Goal: Transaction & Acquisition: Purchase product/service

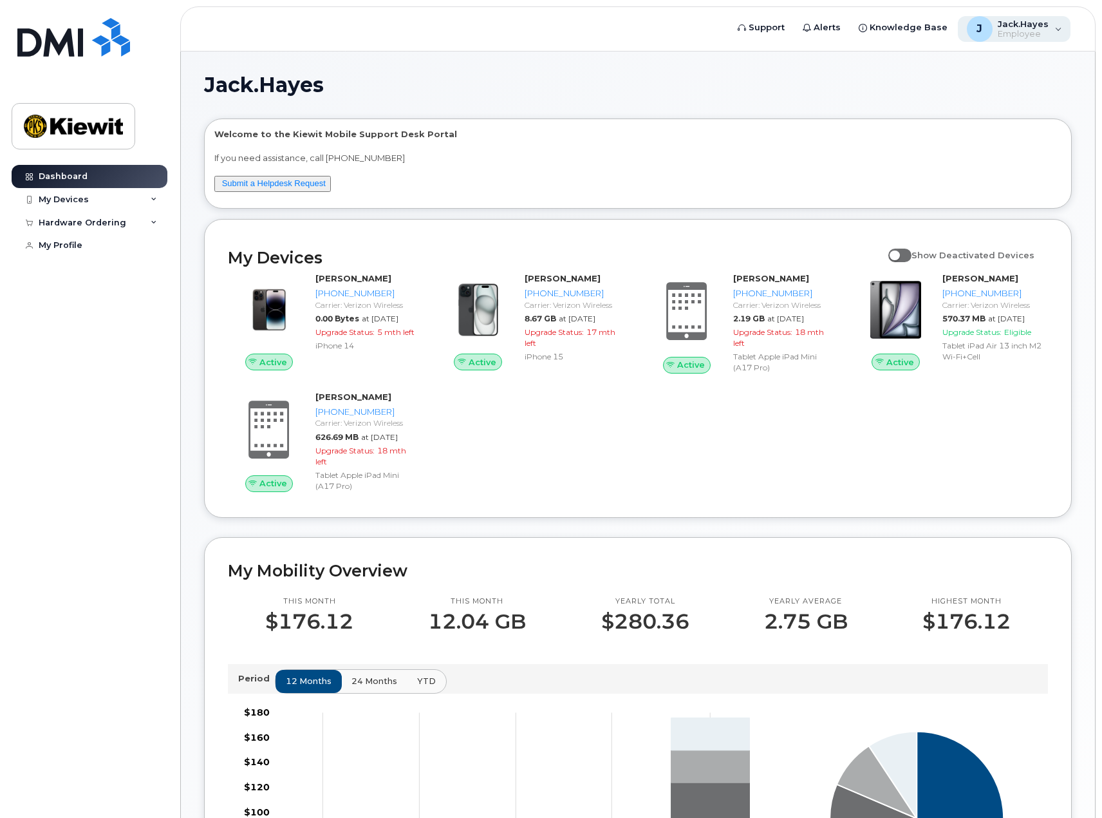
click at [1046, 35] on span "Employee" at bounding box center [1023, 34] width 51 height 10
click at [104, 200] on div "My Devices" at bounding box center [90, 199] width 156 height 23
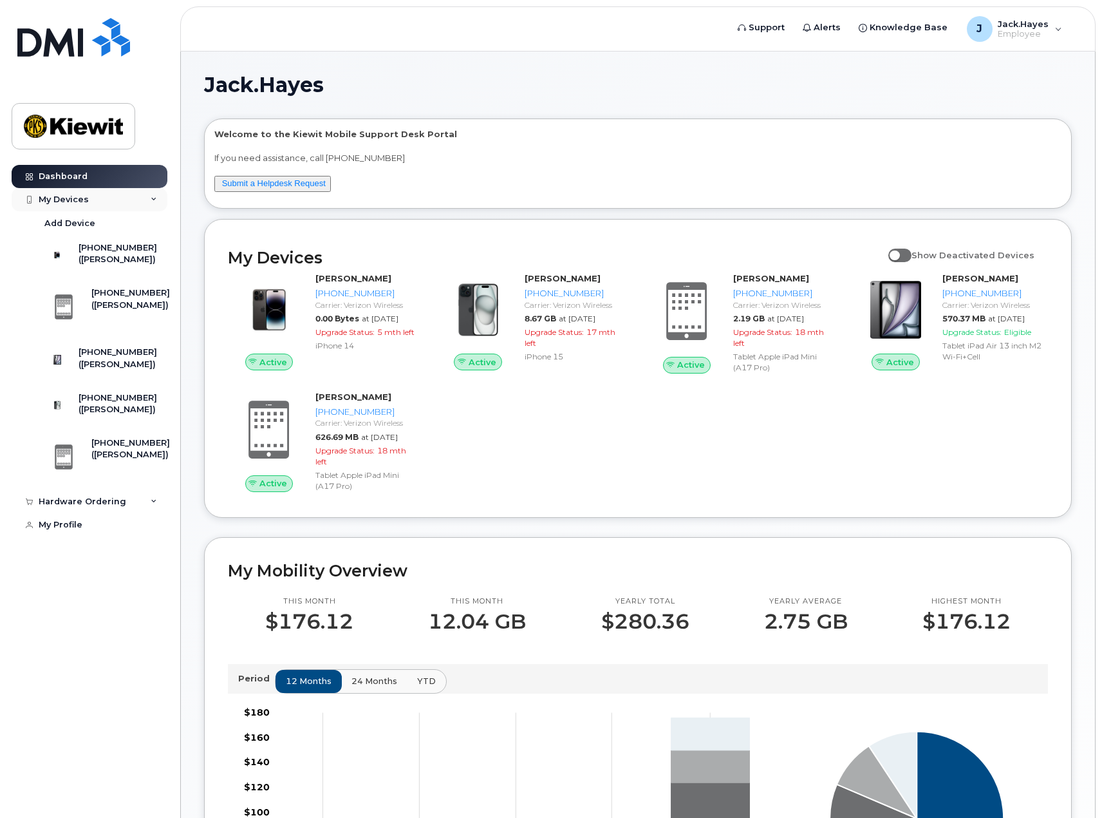
click at [104, 200] on div "My Devices" at bounding box center [90, 199] width 156 height 23
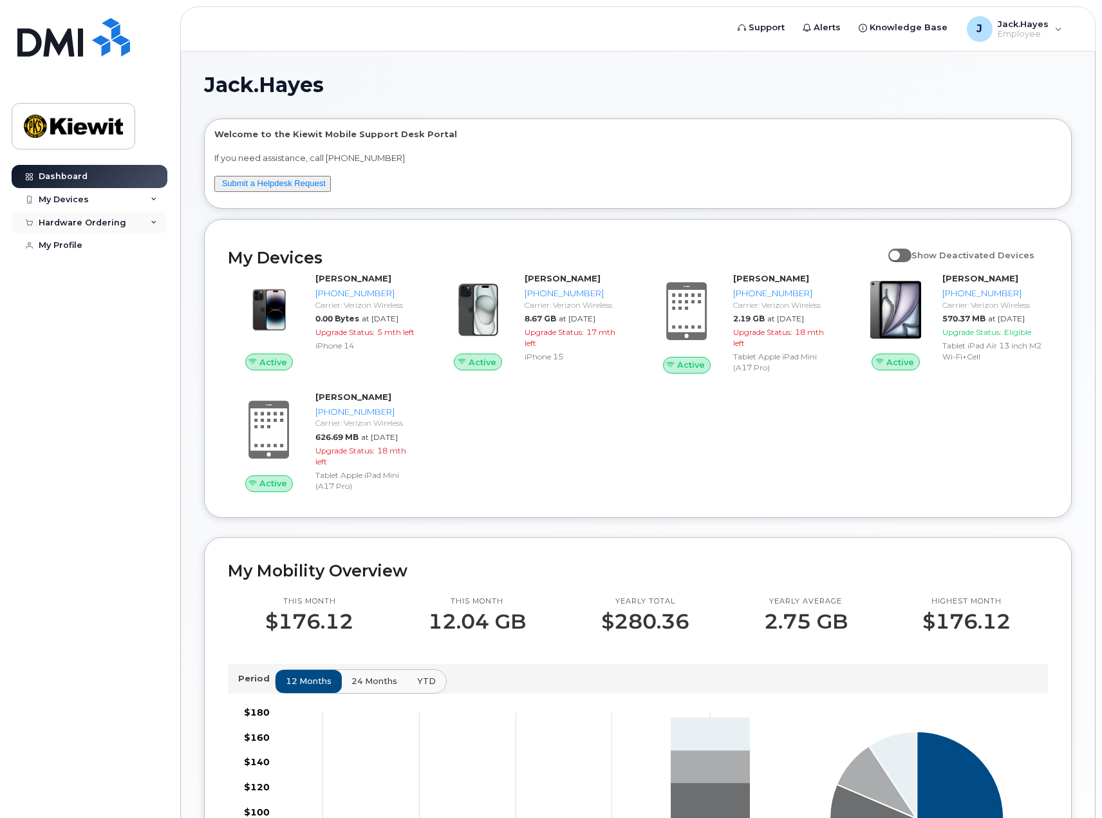
click at [135, 220] on div "Hardware Ordering" at bounding box center [90, 222] width 156 height 23
click at [82, 243] on div "New Order" at bounding box center [68, 246] width 49 height 12
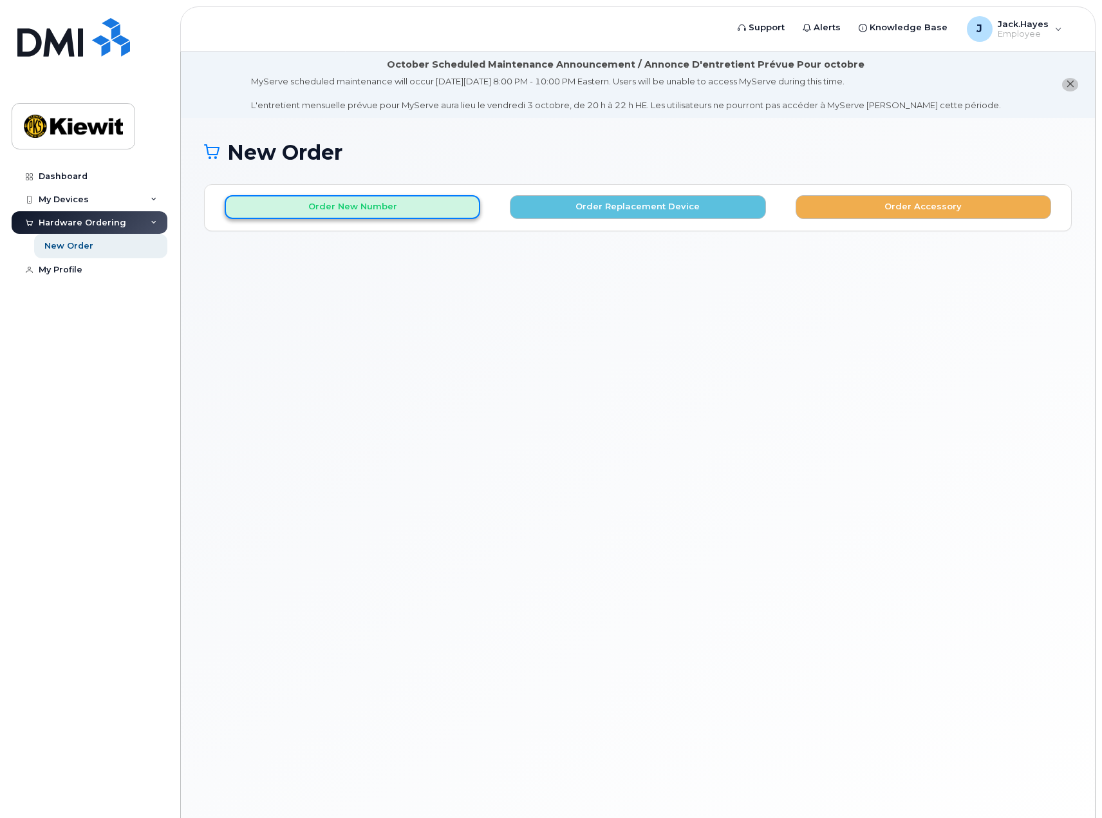
click at [414, 198] on button "Order New Number" at bounding box center [353, 207] width 256 height 24
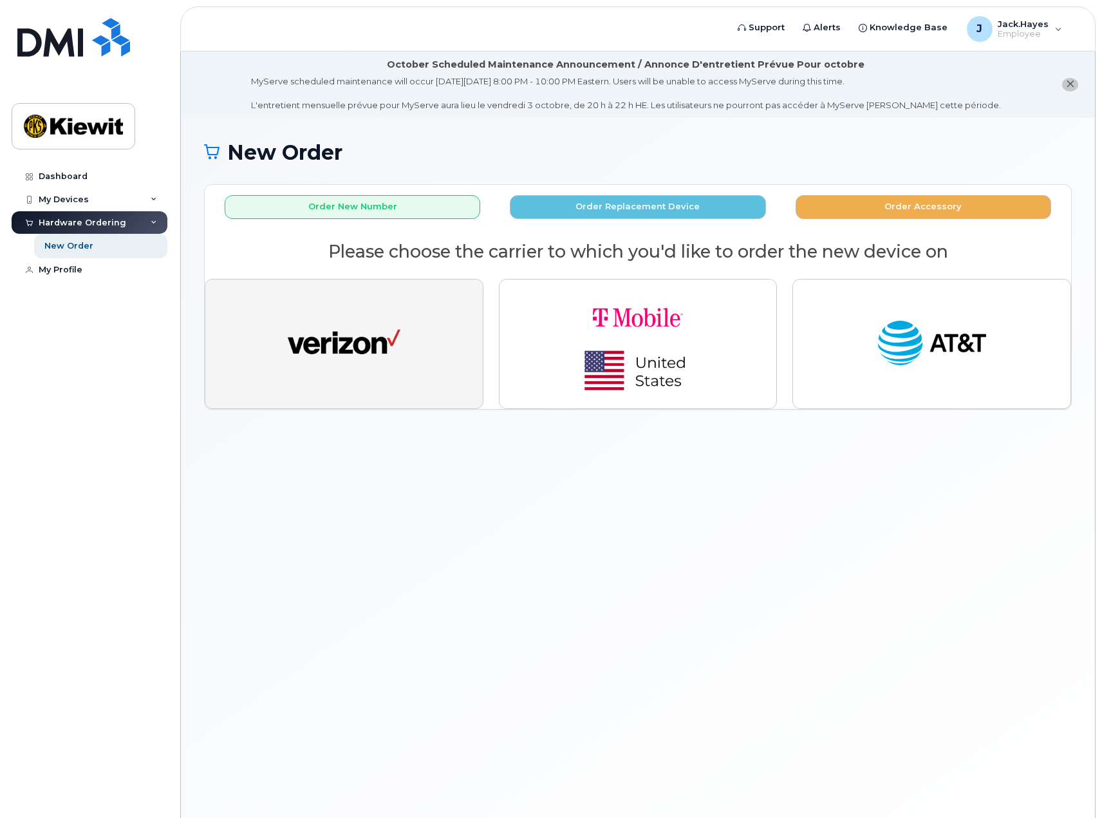
click at [321, 351] on img "button" at bounding box center [344, 344] width 113 height 58
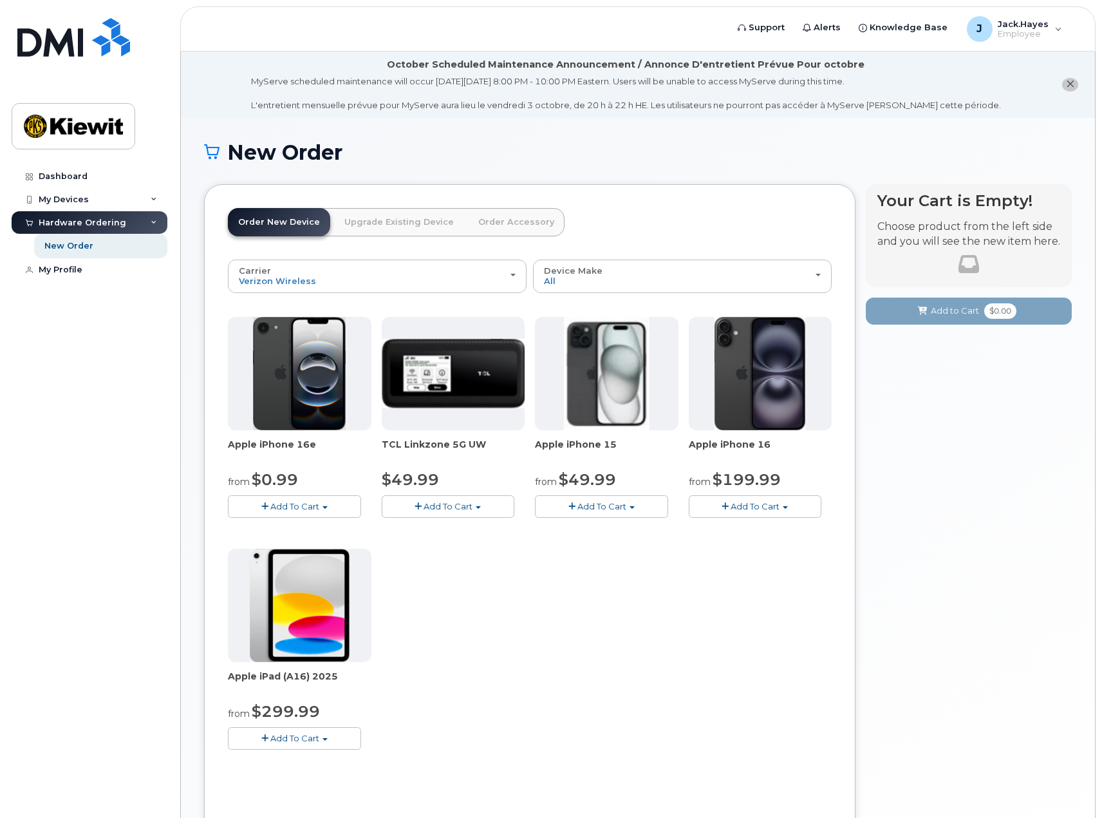
click at [293, 506] on span "Add To Cart" at bounding box center [294, 506] width 49 height 10
click at [282, 532] on link "$0.99 - 2 Year Activation (128GB)" at bounding box center [314, 530] width 166 height 16
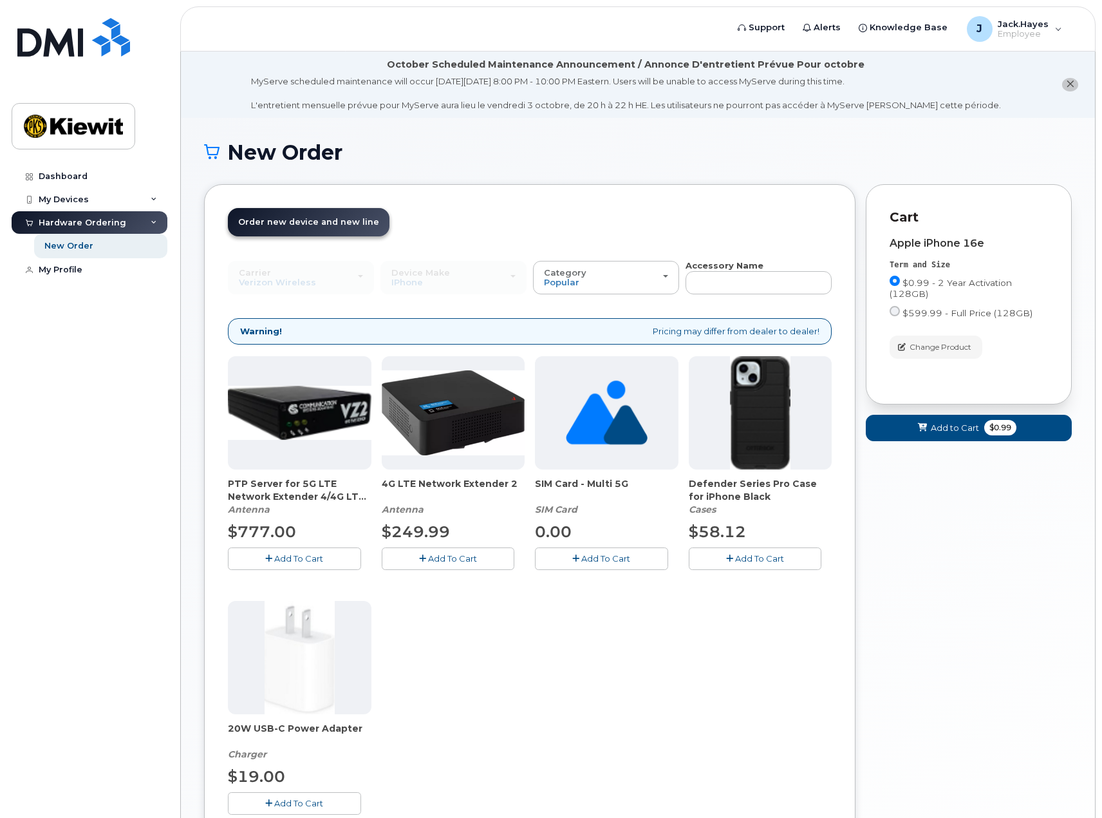
scroll to position [86, 0]
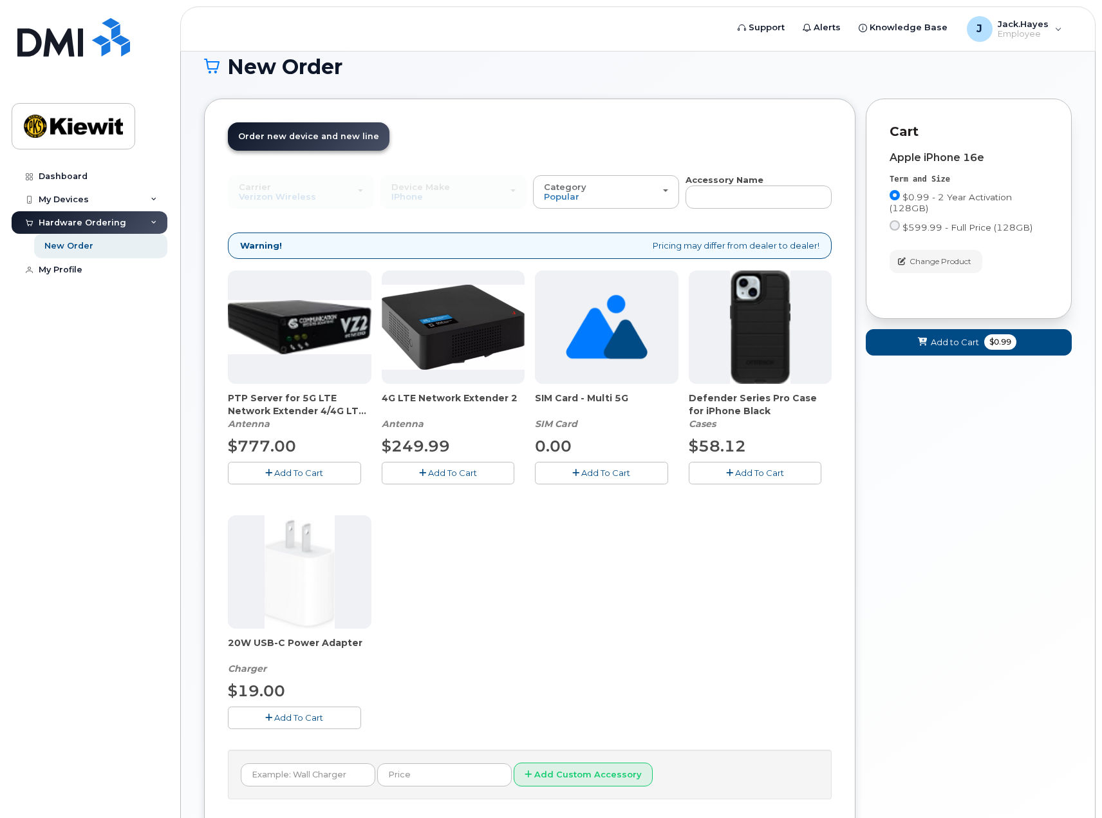
click at [753, 479] on button "Add To Cart" at bounding box center [755, 473] width 133 height 23
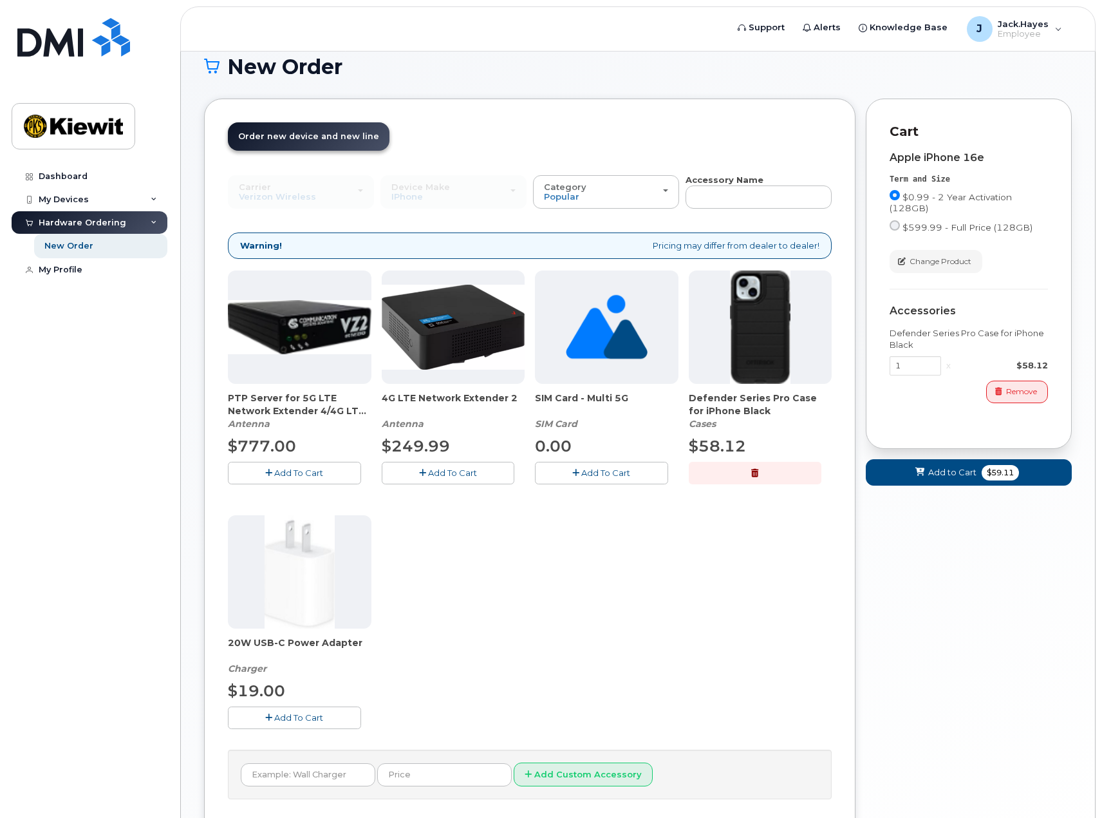
click at [622, 478] on span "Add To Cart" at bounding box center [605, 472] width 49 height 10
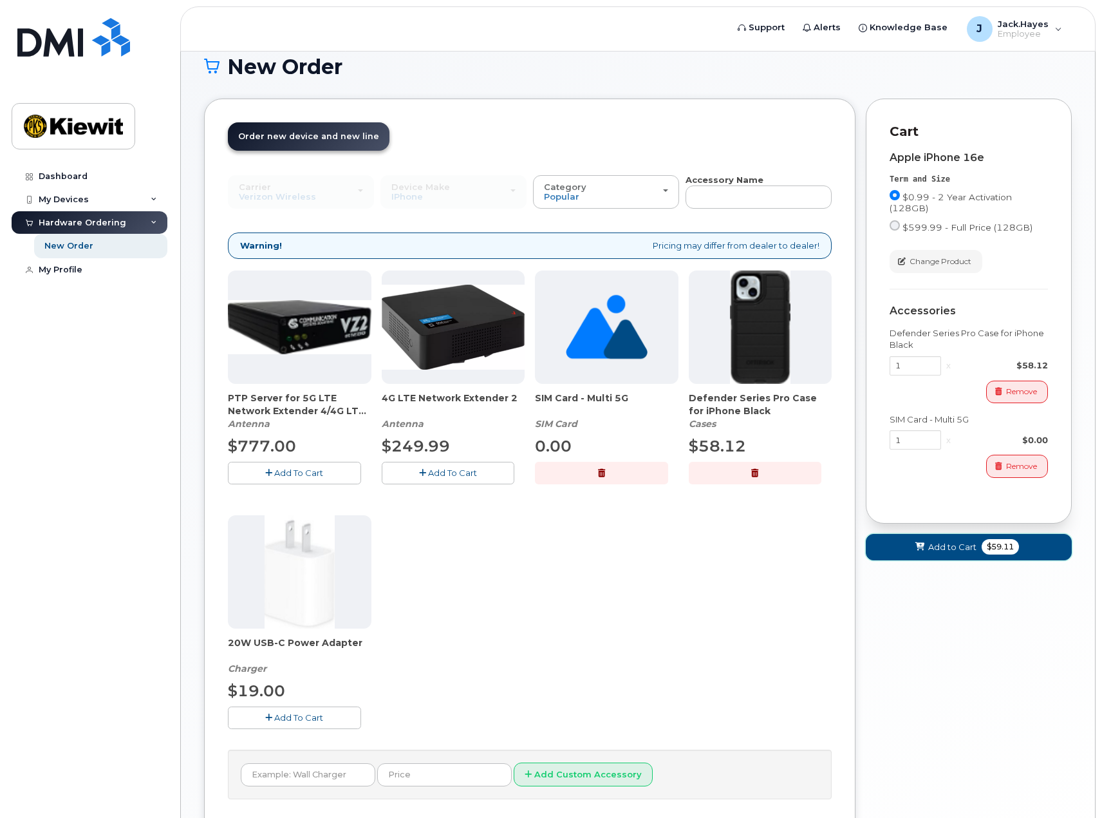
click at [938, 552] on span "Add to Cart" at bounding box center [952, 547] width 48 height 12
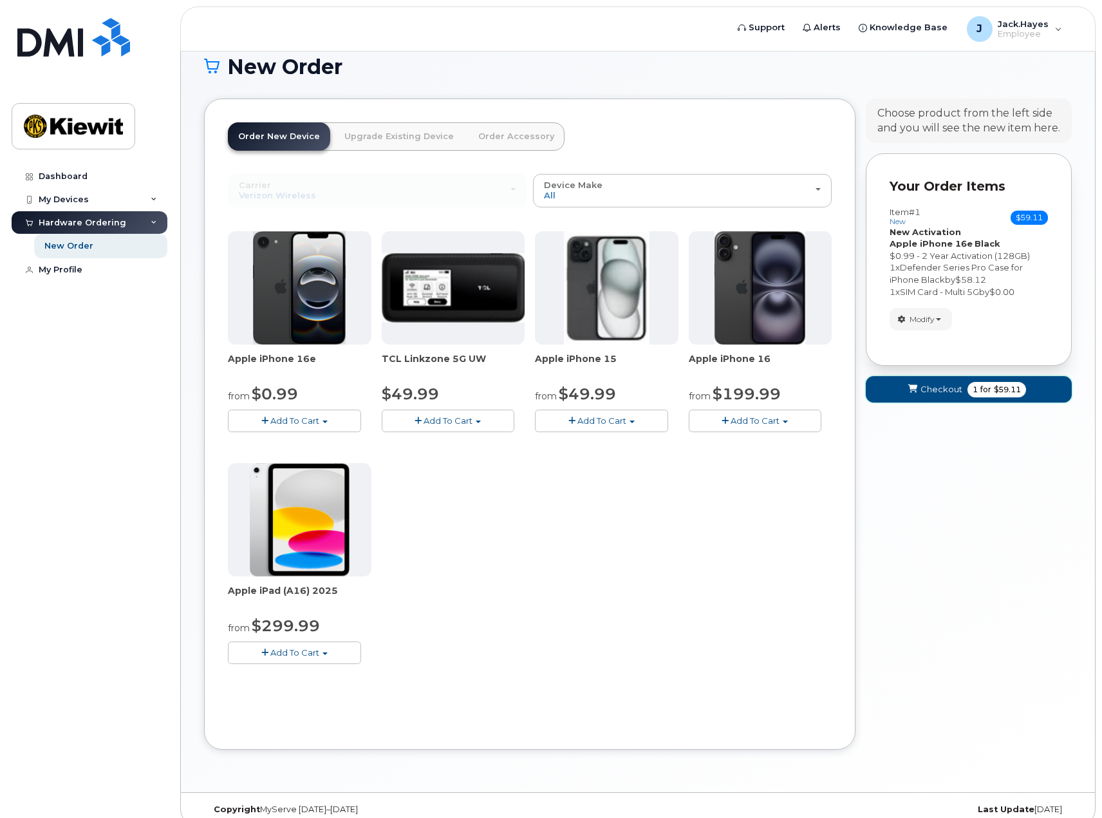
click at [932, 393] on span "Checkout" at bounding box center [942, 389] width 42 height 12
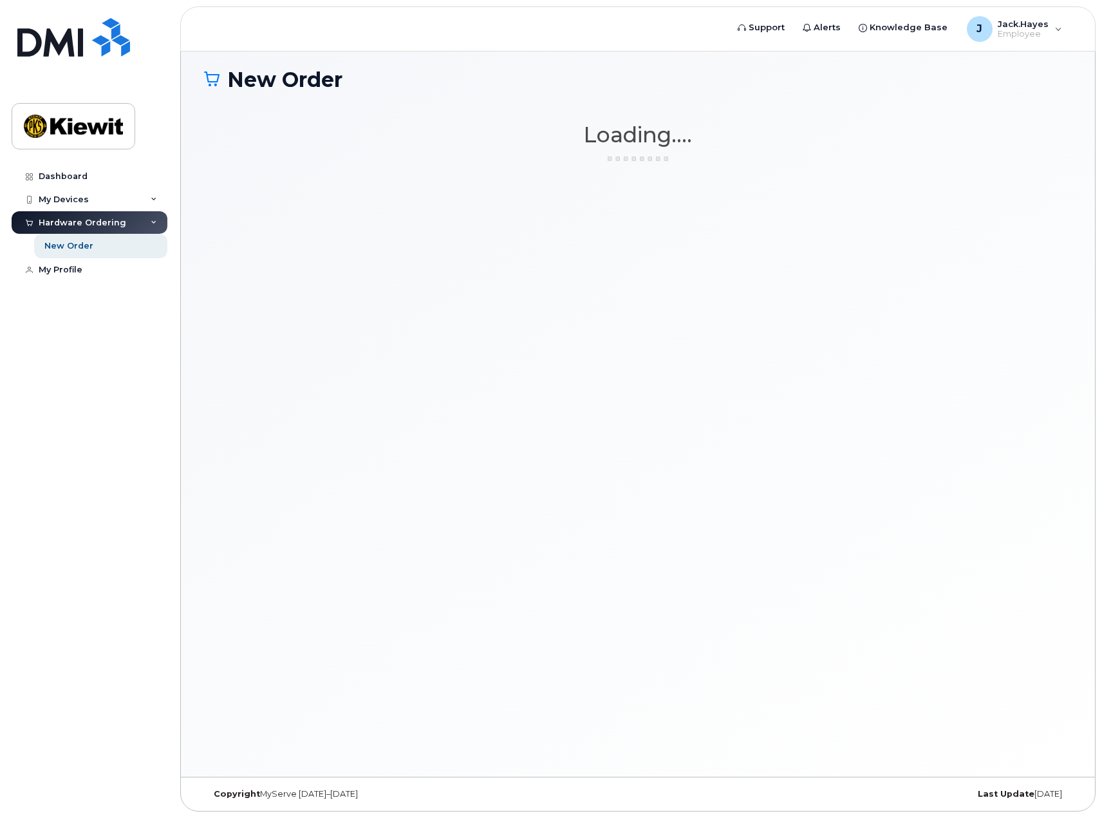
scroll to position [73, 0]
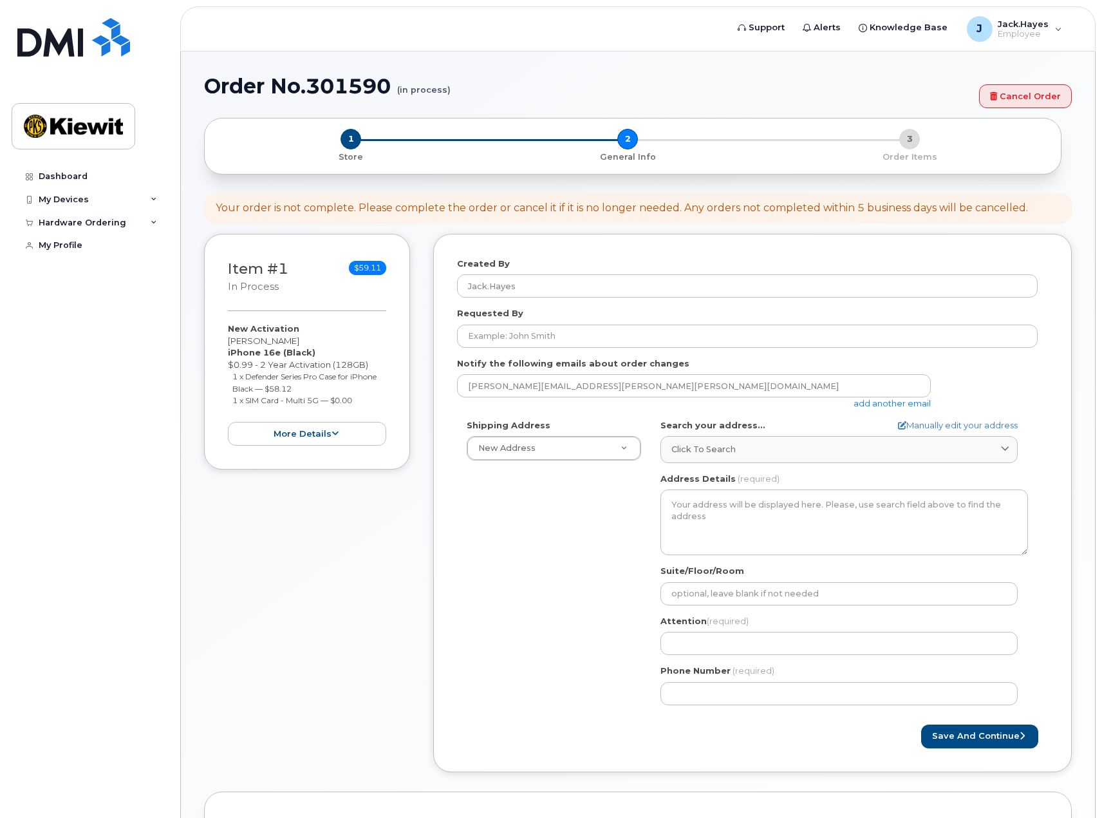
select select
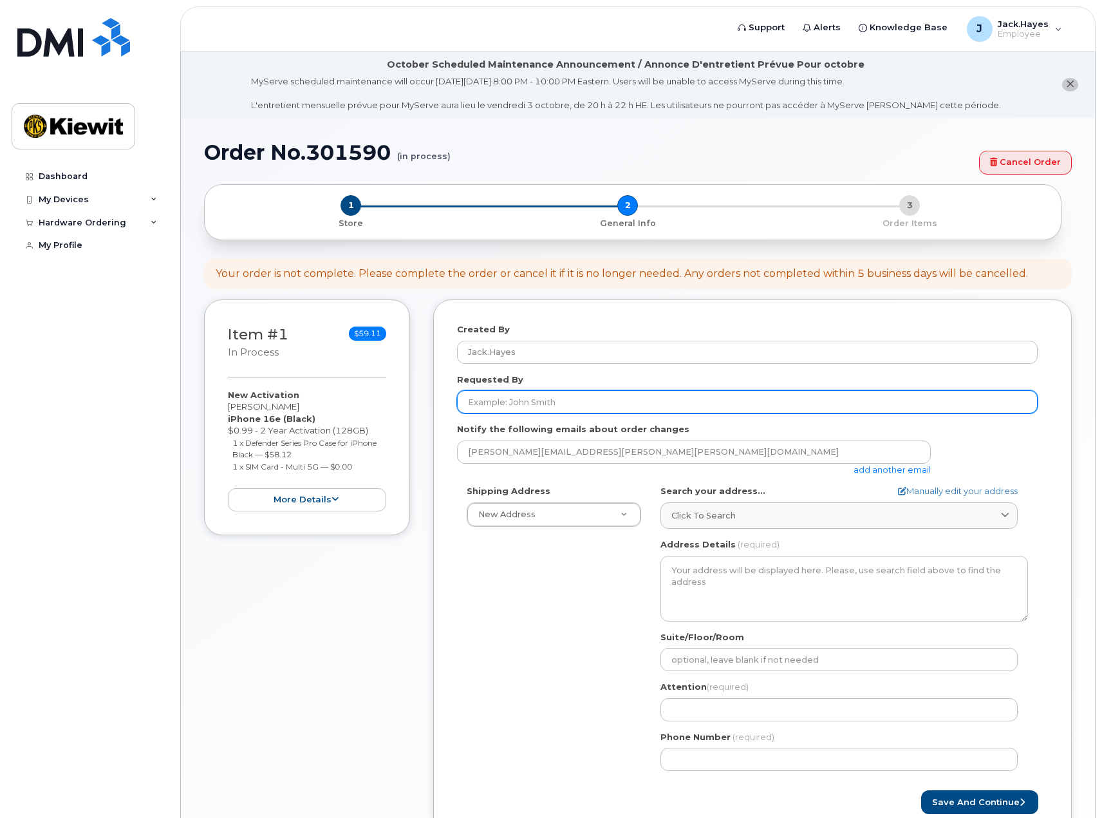
click at [764, 403] on input "Requested By" at bounding box center [747, 401] width 581 height 23
click at [529, 404] on input "Forrest" at bounding box center [747, 401] width 581 height 23
paste input ".Kilbride"
type input "[PERSON_NAME].[PERSON_NAME]"
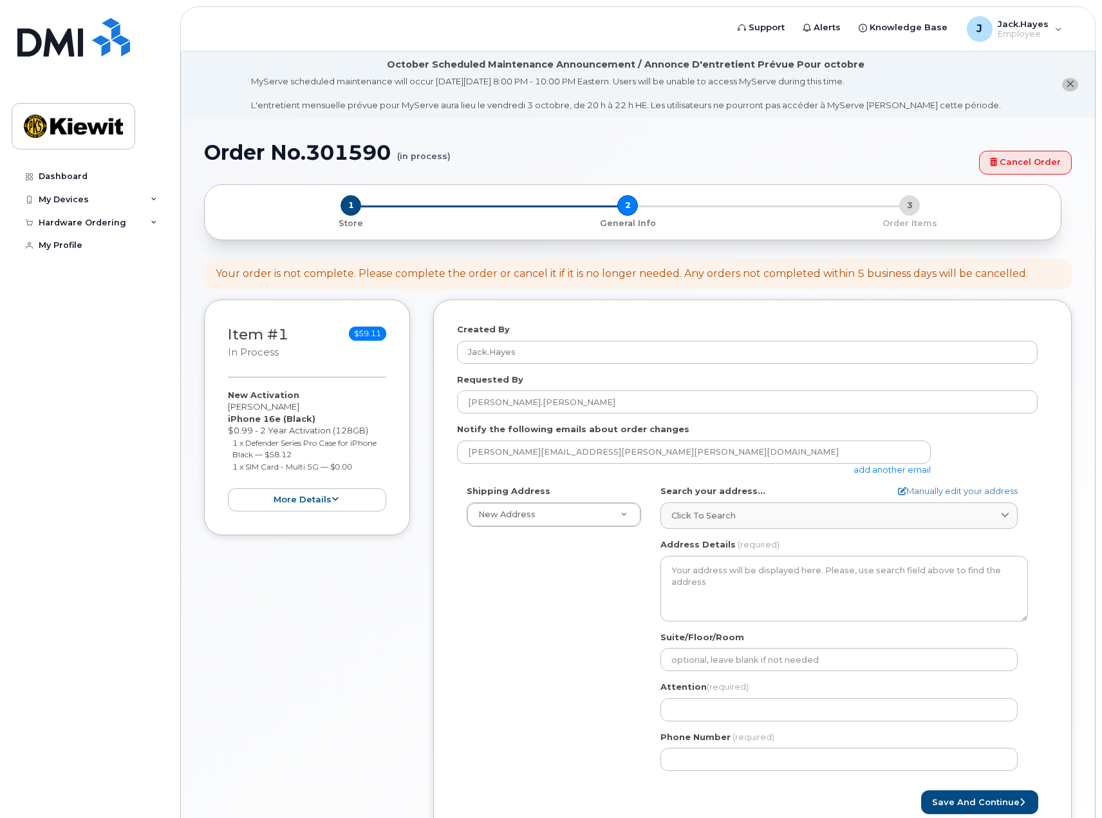
click at [858, 471] on link "add another email" at bounding box center [892, 469] width 77 height 10
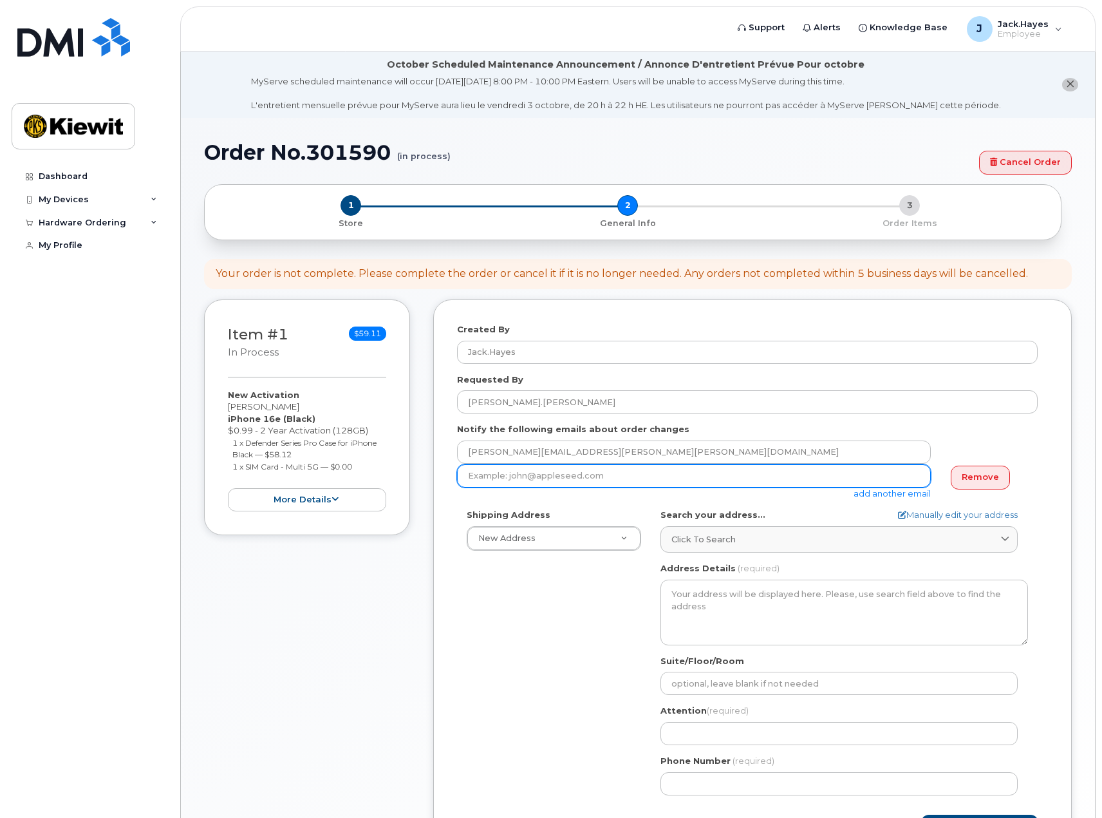
click at [675, 478] on input "email" at bounding box center [694, 475] width 474 height 23
paste input "[PERSON_NAME].[PERSON_NAME]"
type input "Forrest.Kilbride@kiewit.com"
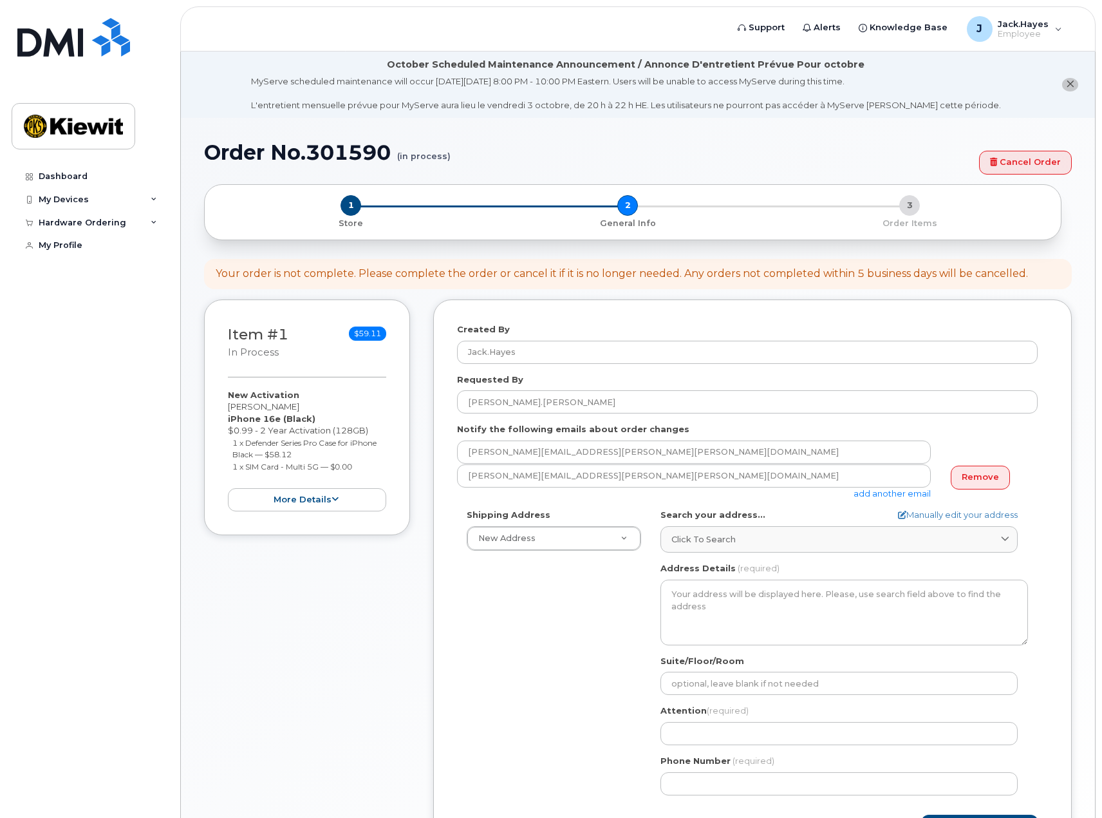
click at [540, 702] on div "Shipping Address New Address New Address AB Search your address... Manually edi…" at bounding box center [747, 657] width 581 height 296
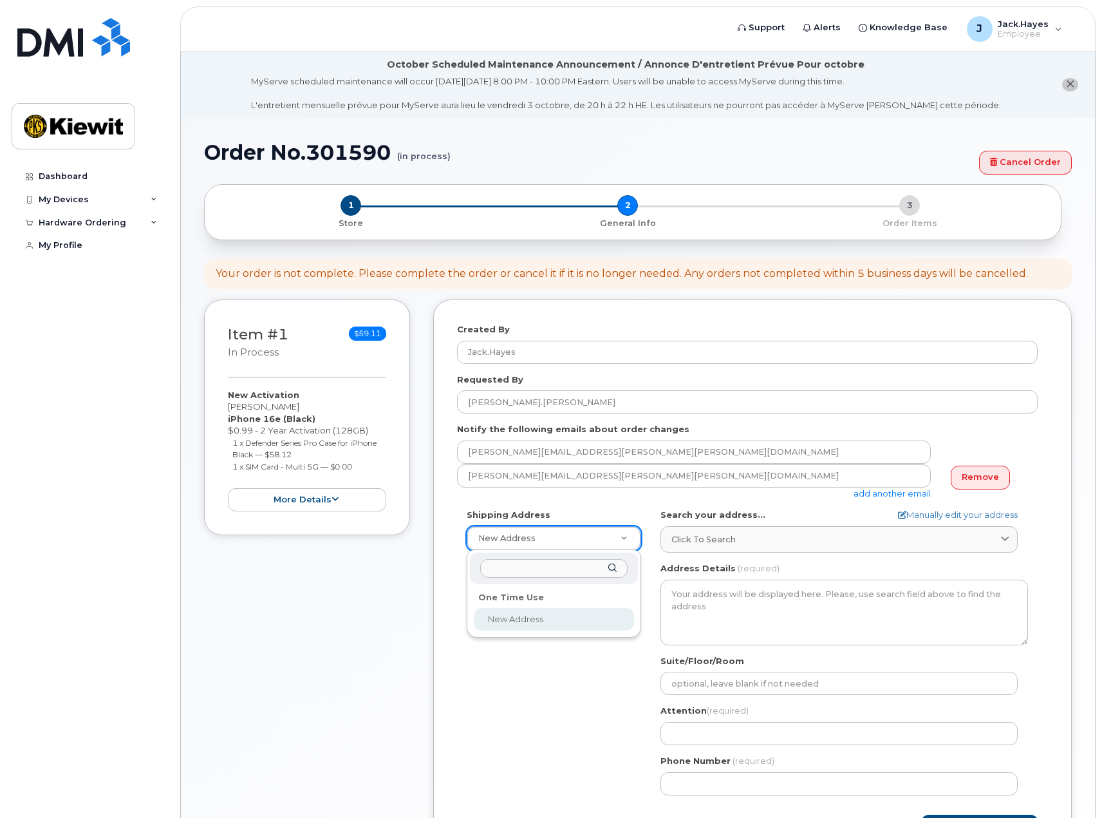
click at [504, 570] on input "text" at bounding box center [553, 568] width 147 height 19
paste input "14660 Dixie HWY Louisville, Kentucky 40272"
click at [508, 566] on input "14660 Dixie HWY Louisville, Kentucky 40272" at bounding box center [553, 568] width 147 height 19
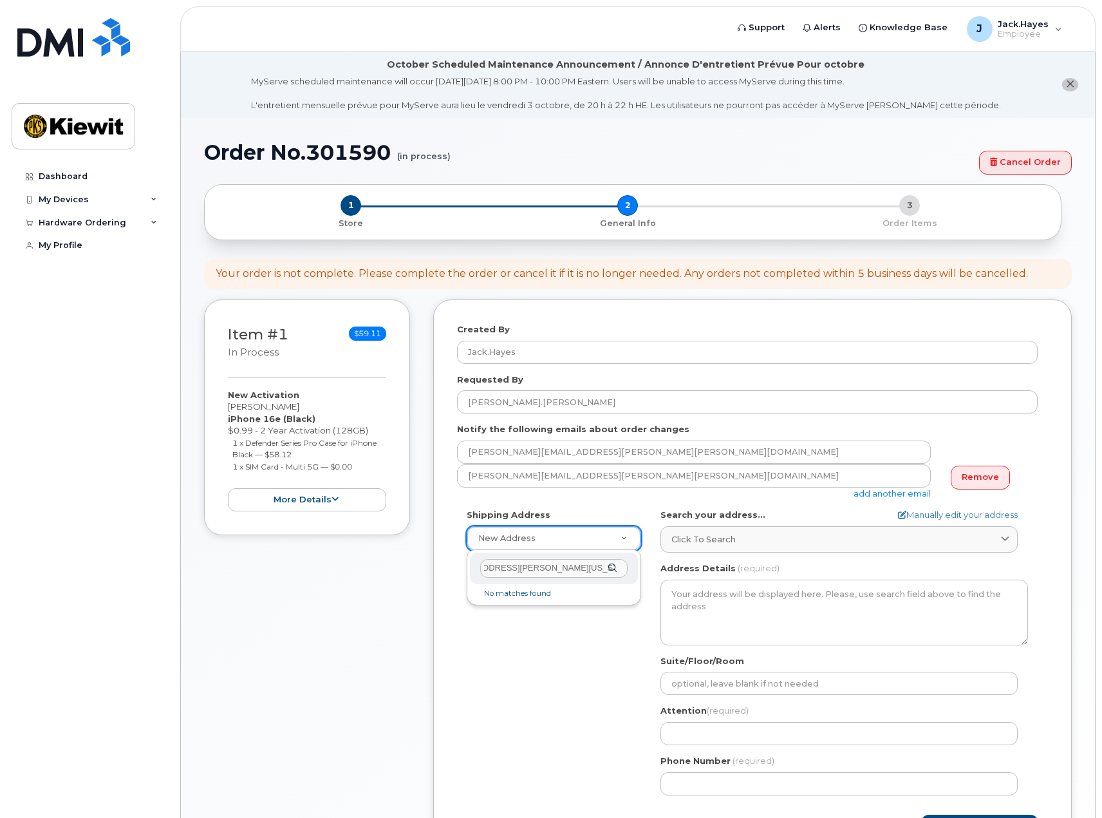
click at [611, 565] on div "14660 Dixie HWY Louisville, Kentucky 40272" at bounding box center [554, 568] width 168 height 32
drag, startPoint x: 560, startPoint y: 564, endPoint x: 738, endPoint y: 581, distance: 178.5
click at [738, 581] on body "Support Alerts Knowledge Base J Jack.Hayes Employee English Français Sign out D…" at bounding box center [551, 472] width 1102 height 945
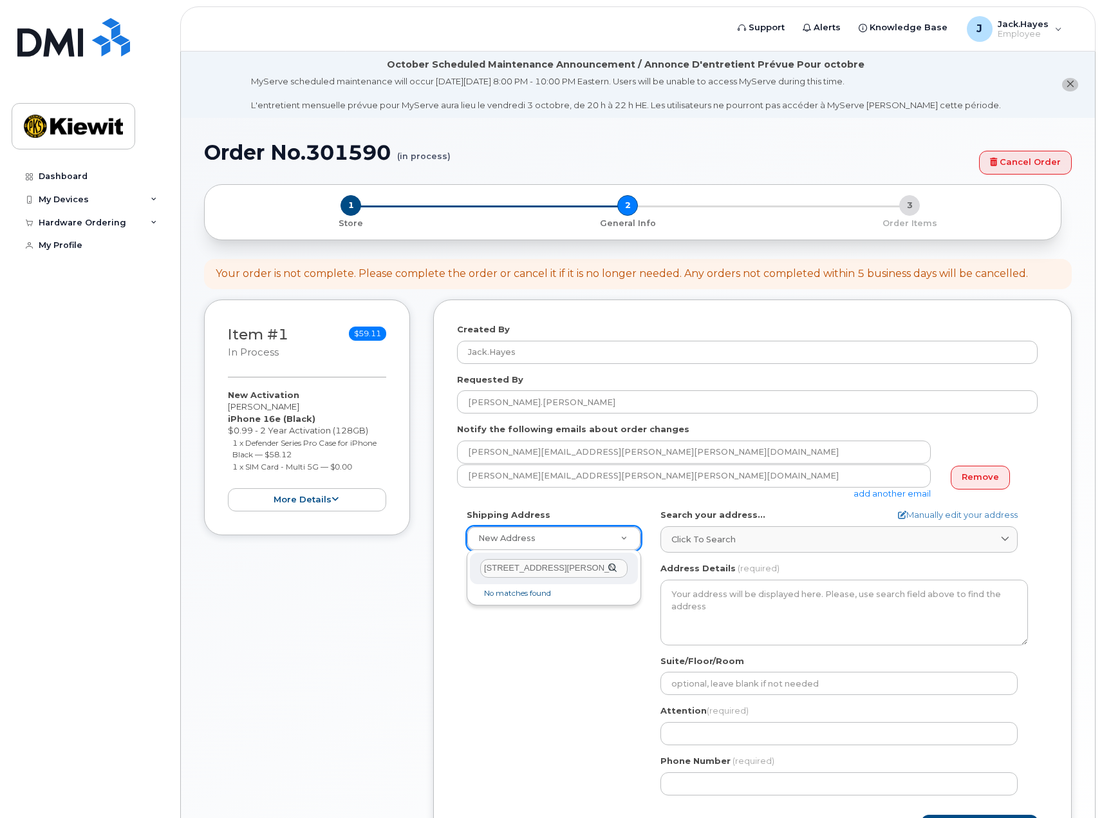
click at [613, 567] on div "14660 Dixie HWY" at bounding box center [554, 568] width 168 height 32
click at [610, 568] on div "14660 Dixie HWY" at bounding box center [554, 568] width 168 height 32
click at [587, 570] on input "14660 Dixie HWY" at bounding box center [553, 568] width 147 height 19
click at [612, 563] on div "14660 Dixie" at bounding box center [554, 568] width 168 height 32
click at [540, 560] on input "14660 Dixie" at bounding box center [553, 568] width 147 height 19
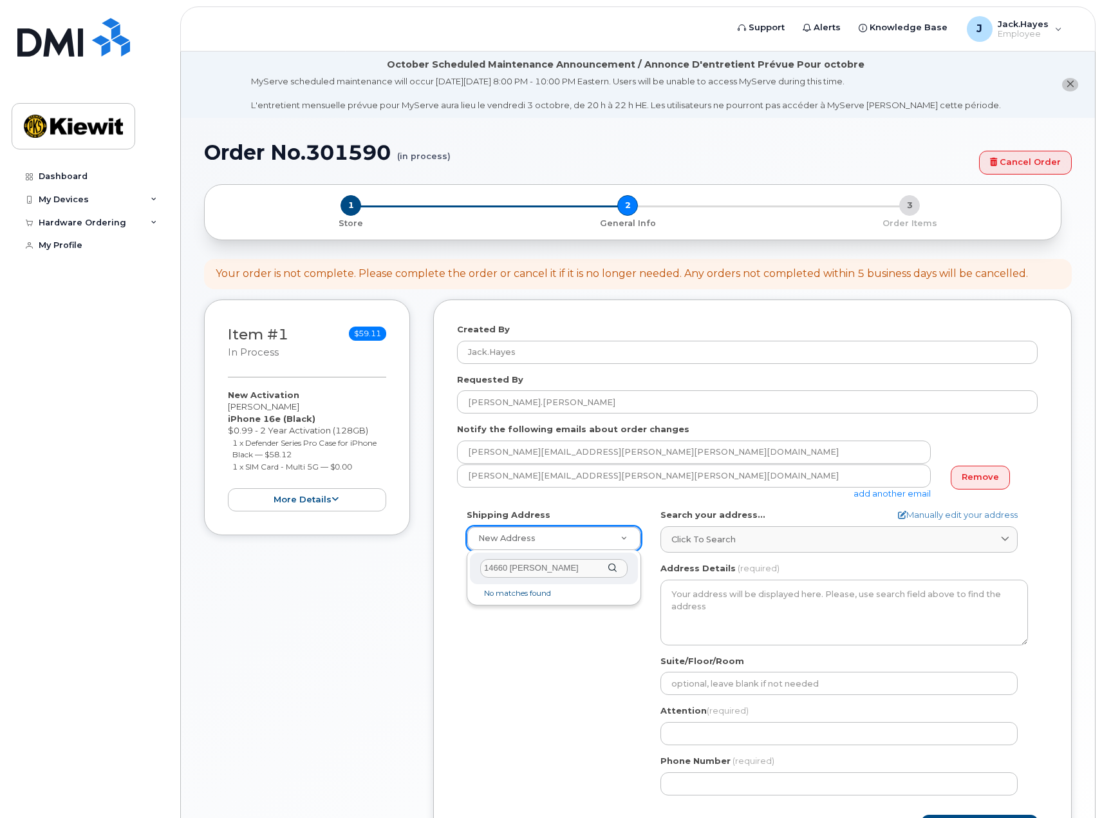
click at [540, 560] on input "14660 Dixie" at bounding box center [553, 568] width 147 height 19
click at [496, 565] on input "14660 Dixie" at bounding box center [553, 568] width 147 height 19
type input "14660 Dixie"
click at [611, 567] on div "14660 Dixie" at bounding box center [554, 568] width 168 height 32
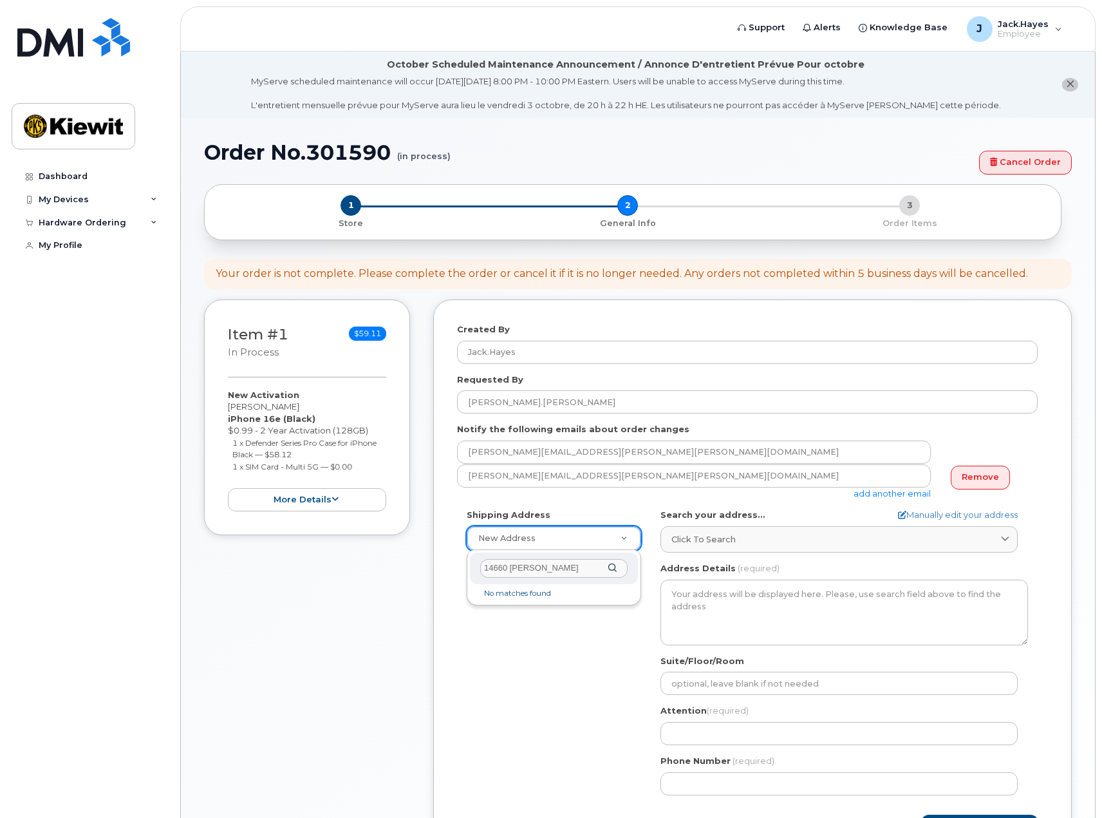
click at [614, 561] on input "14660 Dixie" at bounding box center [553, 568] width 147 height 19
click at [611, 567] on div "14660 Dixie" at bounding box center [554, 568] width 168 height 32
click at [519, 571] on input "14660 Dixie" at bounding box center [553, 568] width 147 height 19
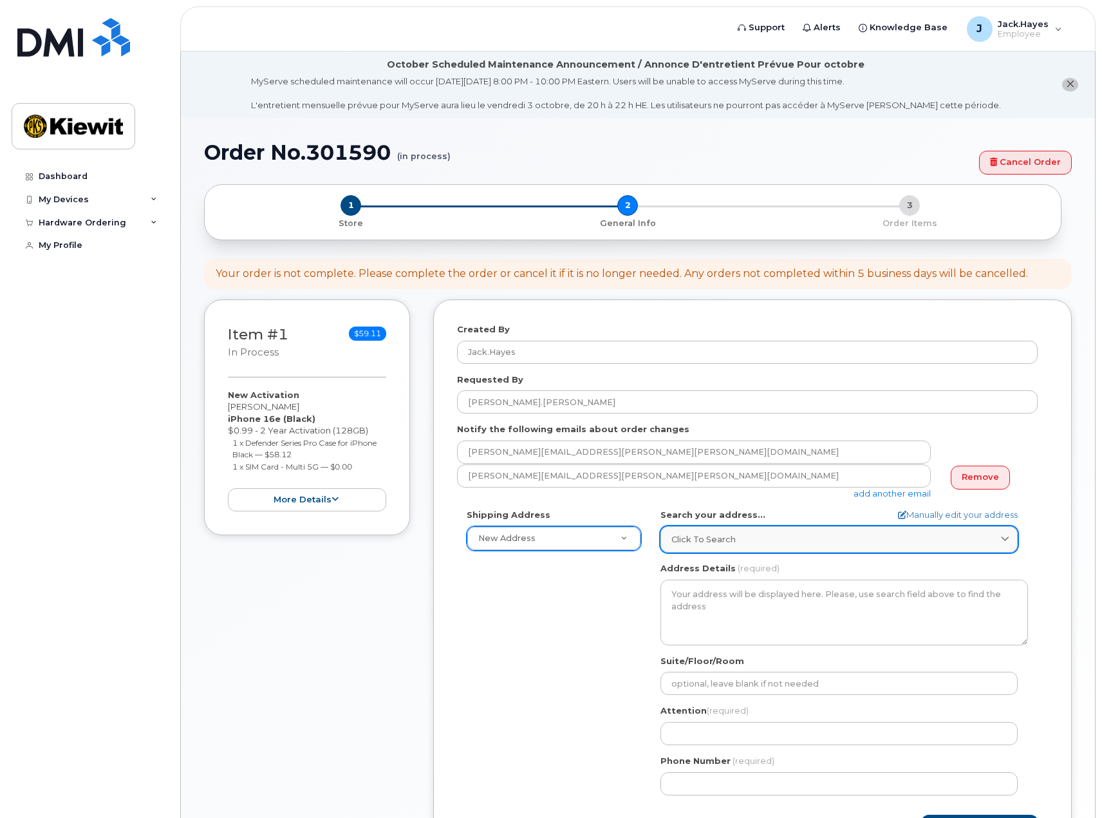
click at [763, 543] on div "Click to search" at bounding box center [839, 539] width 335 height 12
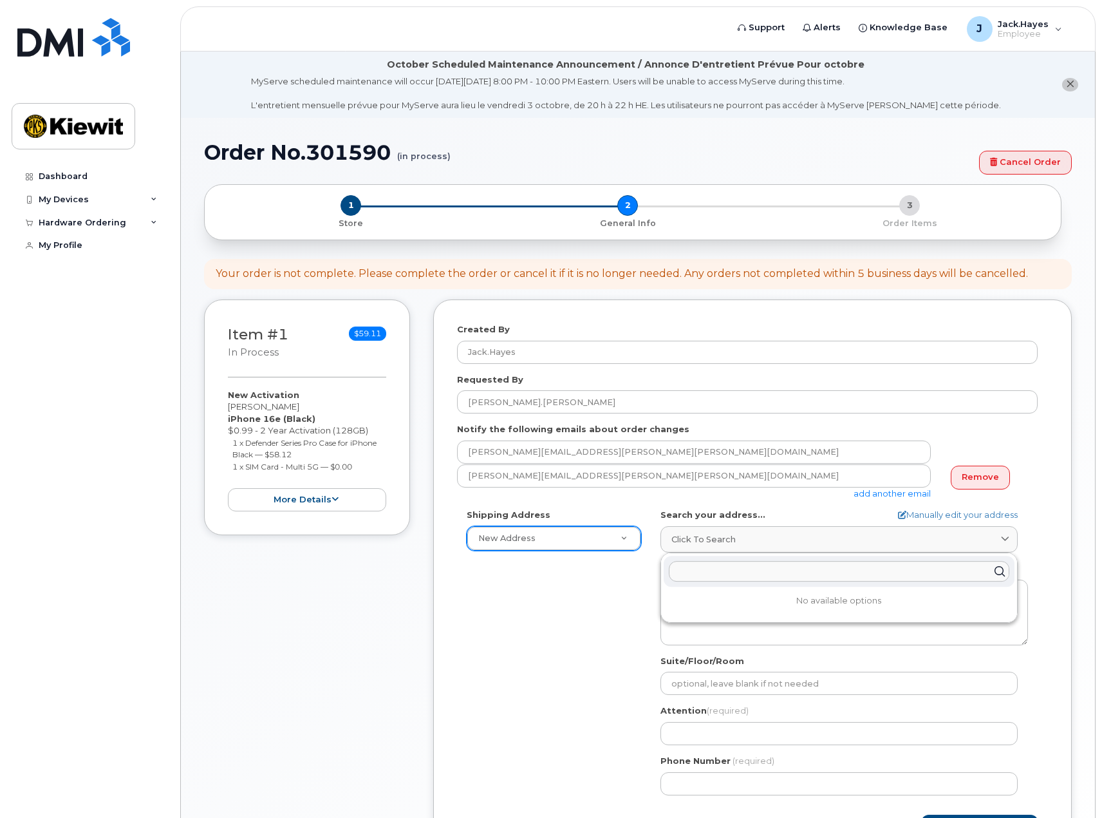
paste input "14660 Dixie"
type input "14660 Dixie"
click at [800, 602] on div "14660 Dixie Hwy Louisville KY 40272-1016" at bounding box center [839, 602] width 351 height 21
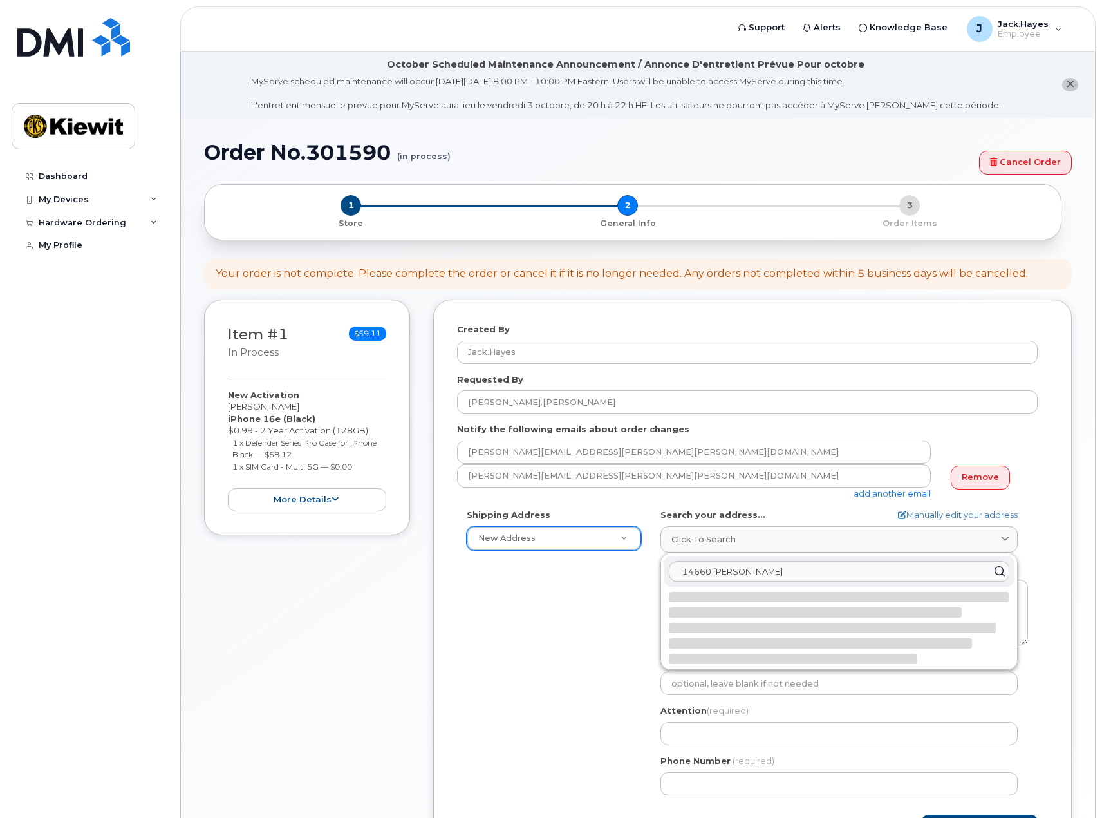
select select
type textarea "14660 Dixie Hwy LOUISVILLE KY 40272-1016 UNITED STATES"
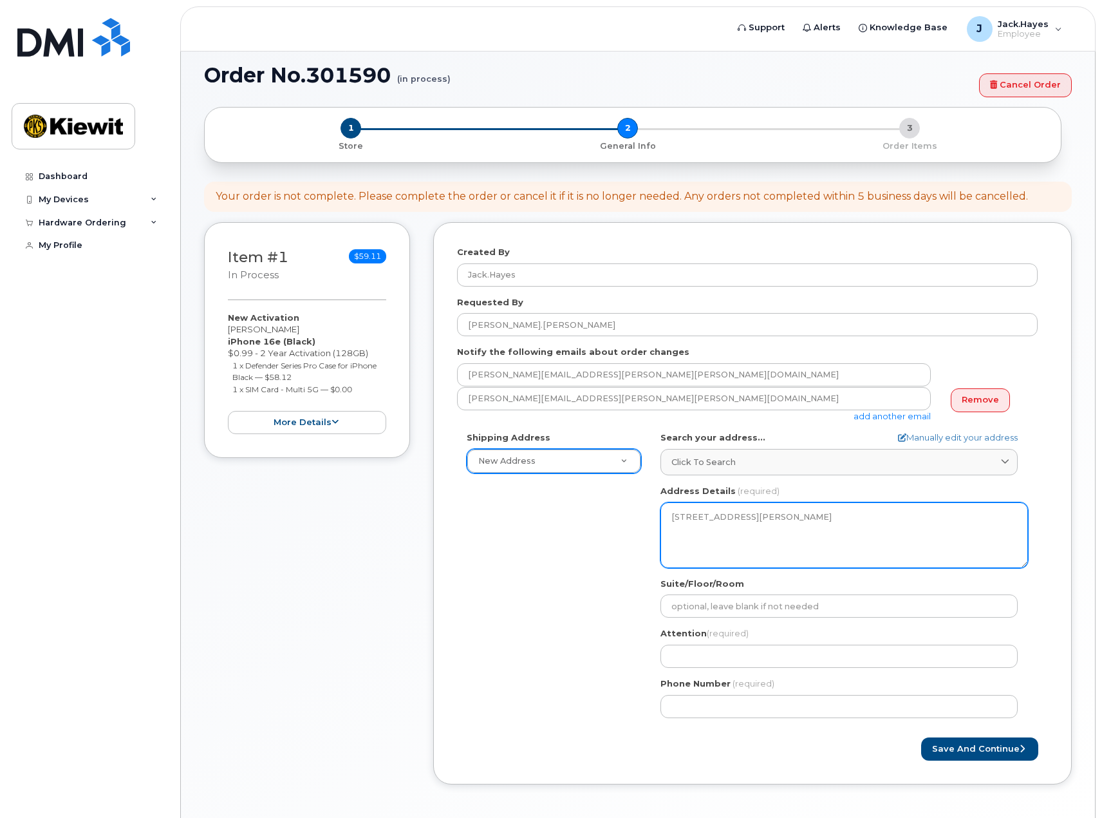
scroll to position [86, 0]
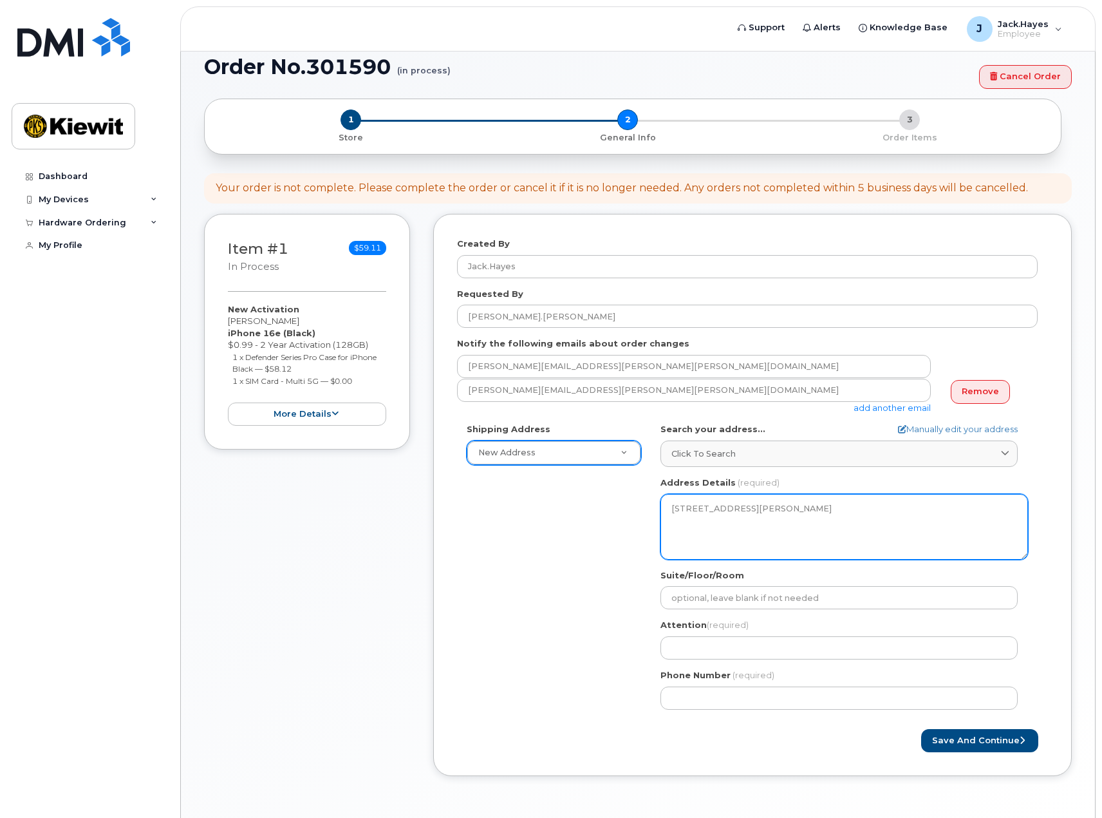
click at [719, 516] on textarea "14660 Dixie Hwy LOUISVILLE KY 40272-1016 UNITED STATES" at bounding box center [845, 527] width 368 height 66
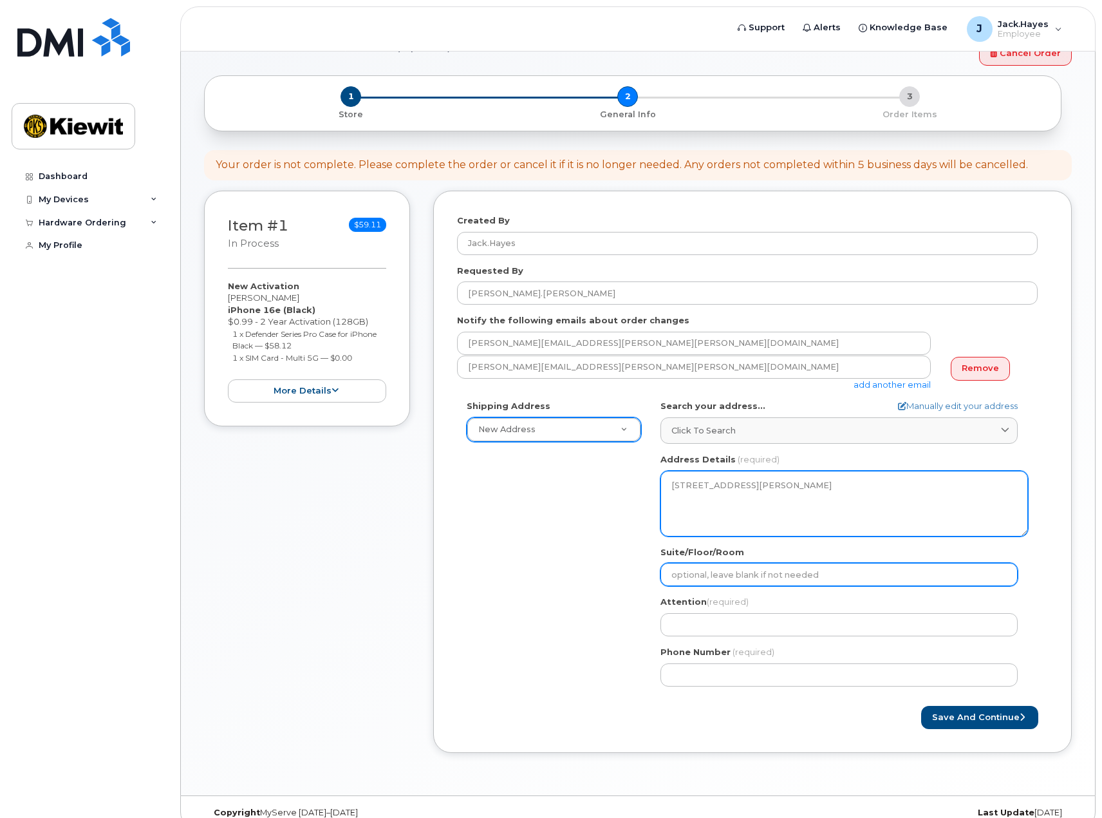
scroll to position [127, 0]
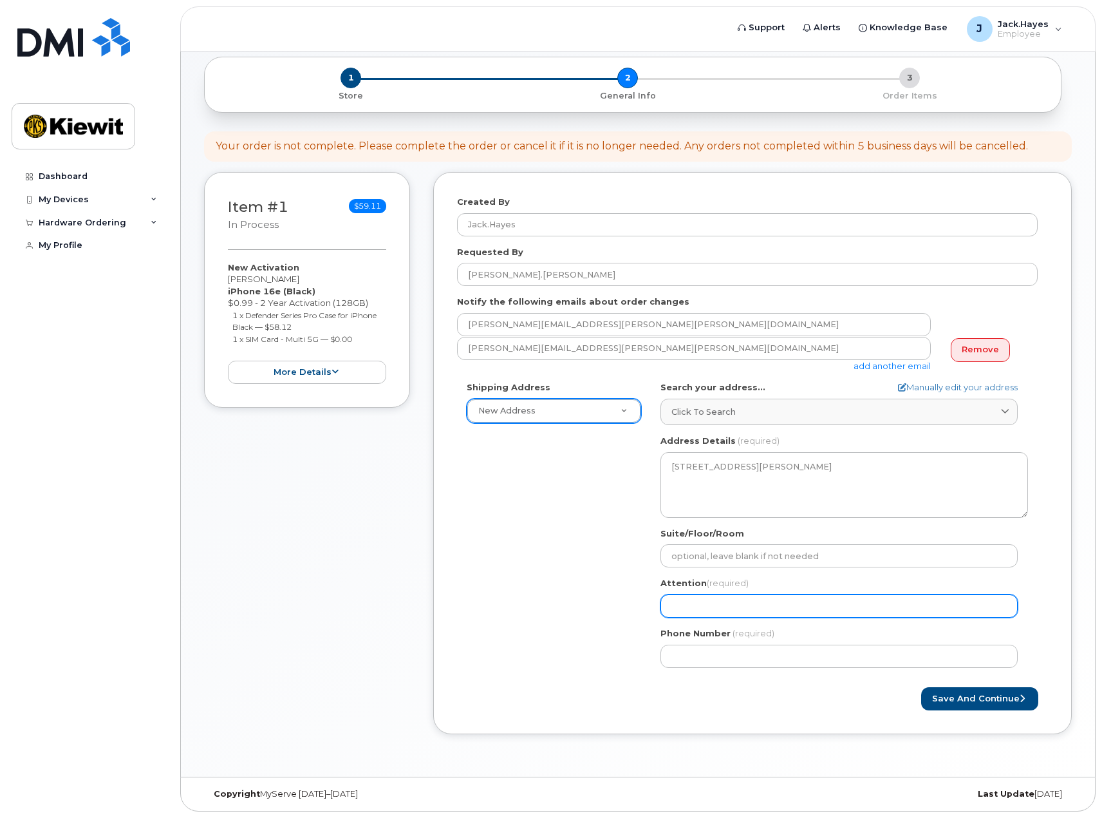
click at [741, 610] on input "Attention (required)" at bounding box center [839, 605] width 357 height 23
click at [713, 607] on input "Attention (required)" at bounding box center [839, 605] width 357 height 23
click at [634, 604] on div "Shipping Address New Address New Address KY Louisville Search your address... M…" at bounding box center [747, 529] width 581 height 296
click at [691, 605] on input "Attention (required)" at bounding box center [839, 605] width 357 height 23
select select
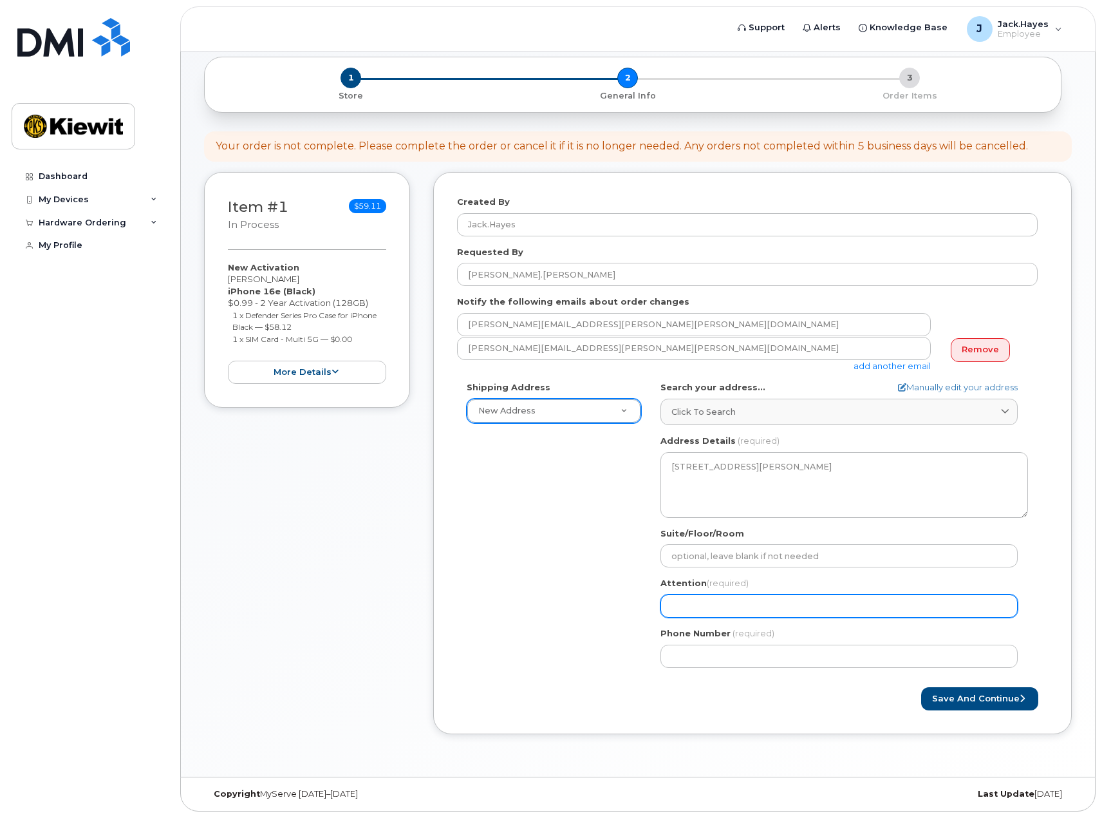
type input "J"
select select
type input "Ja"
select select
type input "Jac"
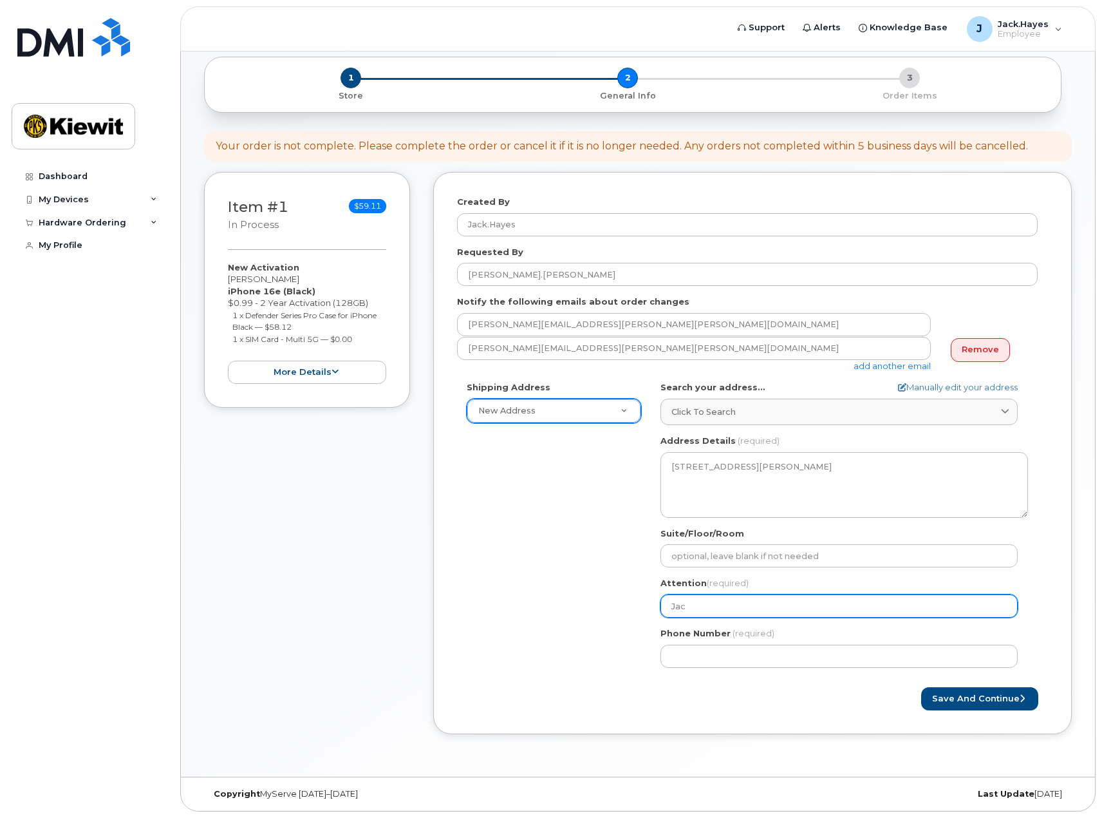
select select
type input "Jack"
select select
type input "Jack H"
select select
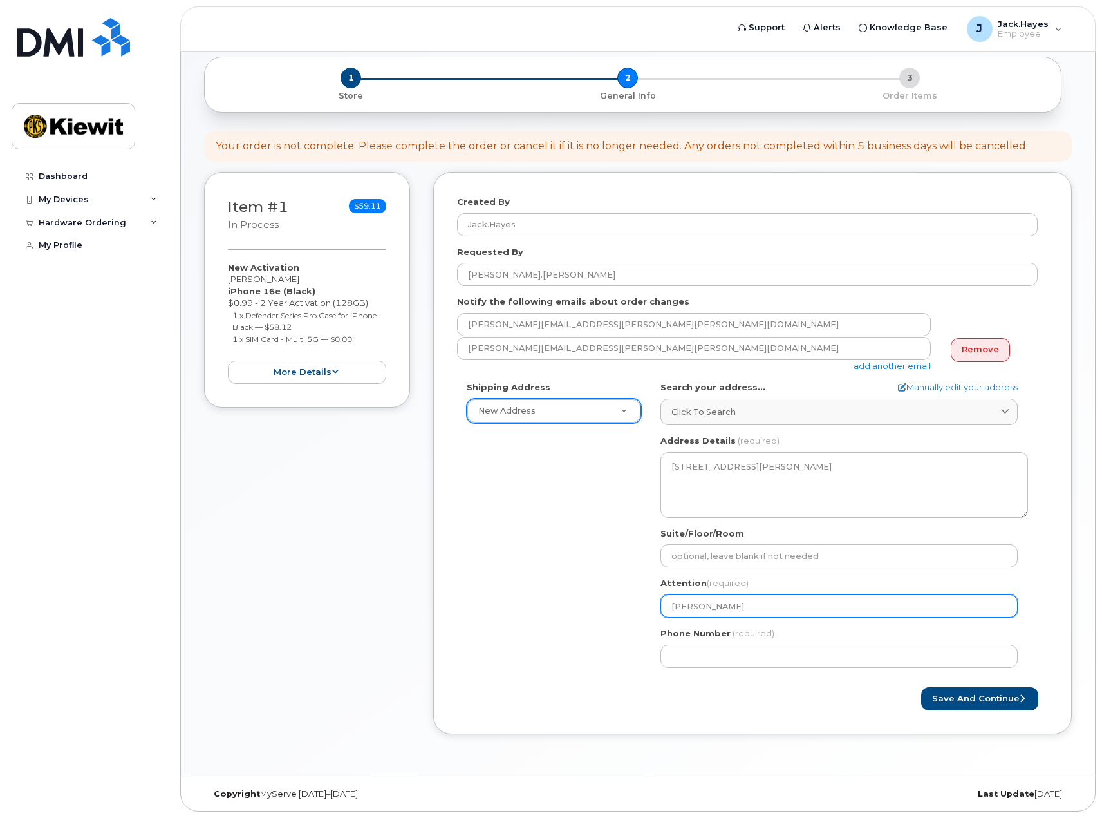
type input "Jack Hay"
select select
type input "Jack Haye"
select select
type input "Jack Hayes"
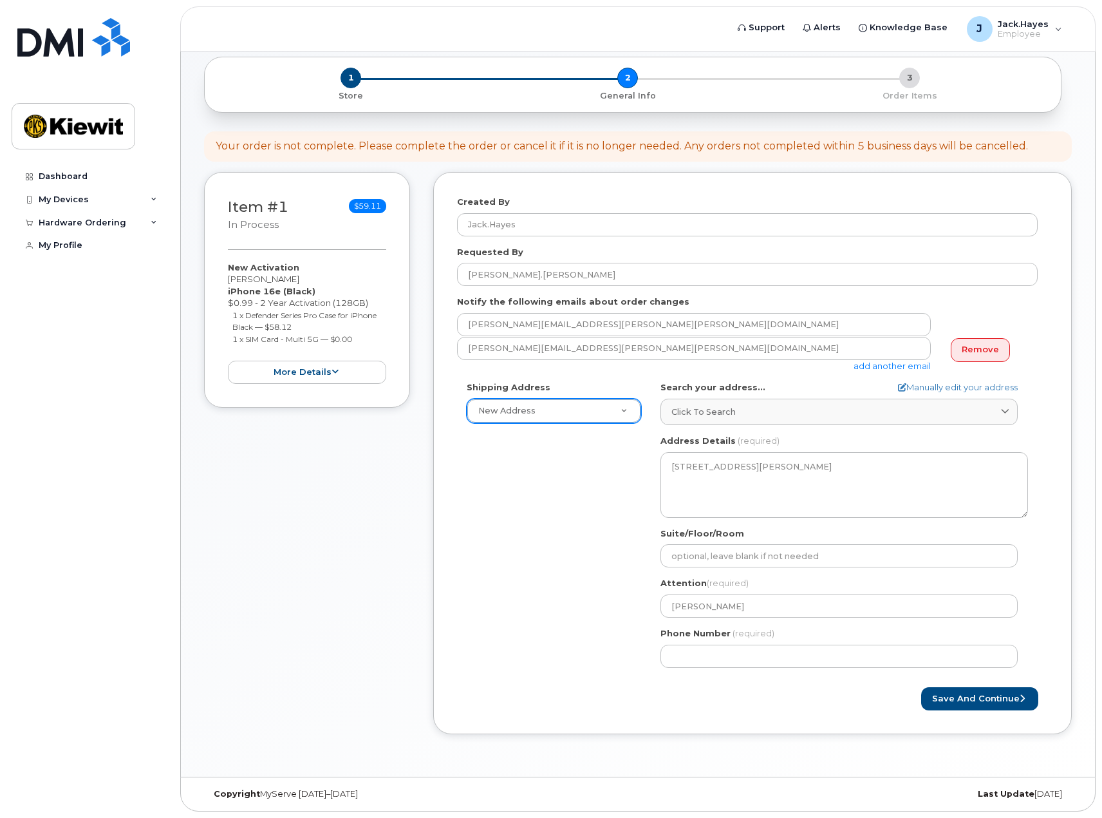
click at [593, 624] on div "Shipping Address New Address New Address KY Louisville Search your address... M…" at bounding box center [747, 529] width 581 height 296
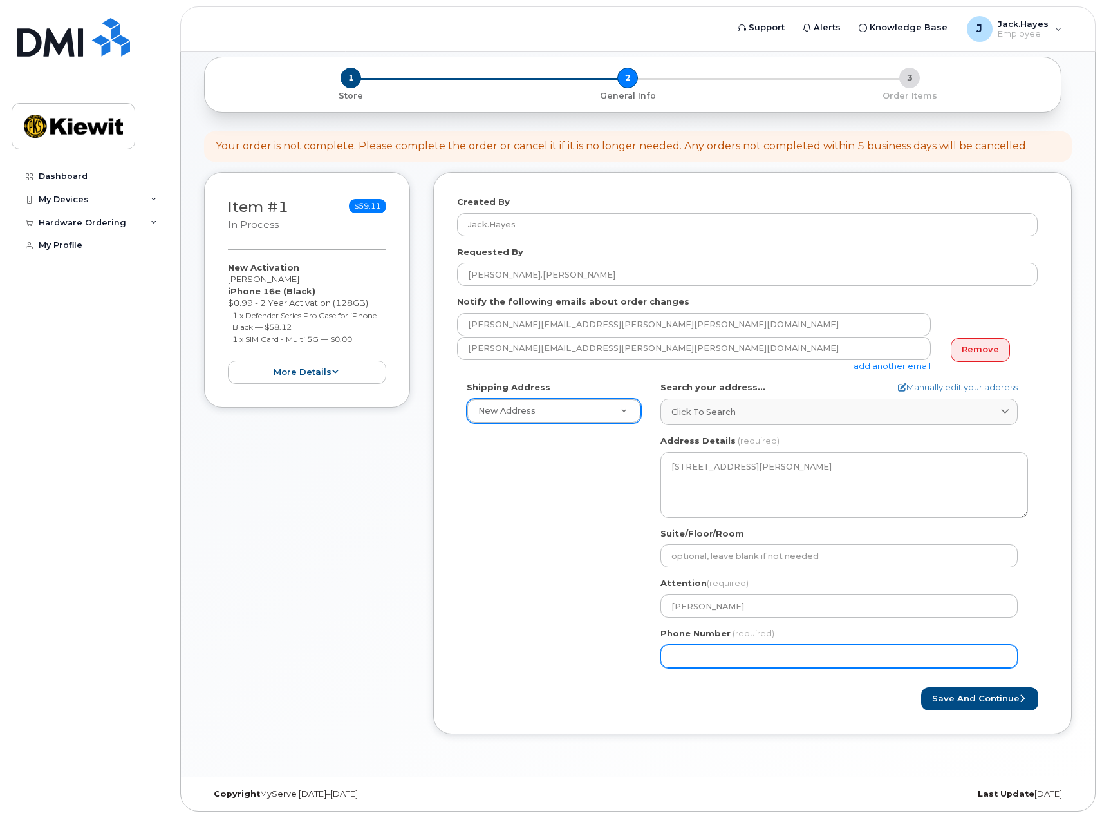
click at [699, 663] on input "Phone Number" at bounding box center [839, 655] width 357 height 23
type input "725289509"
select select
type input "7252895095"
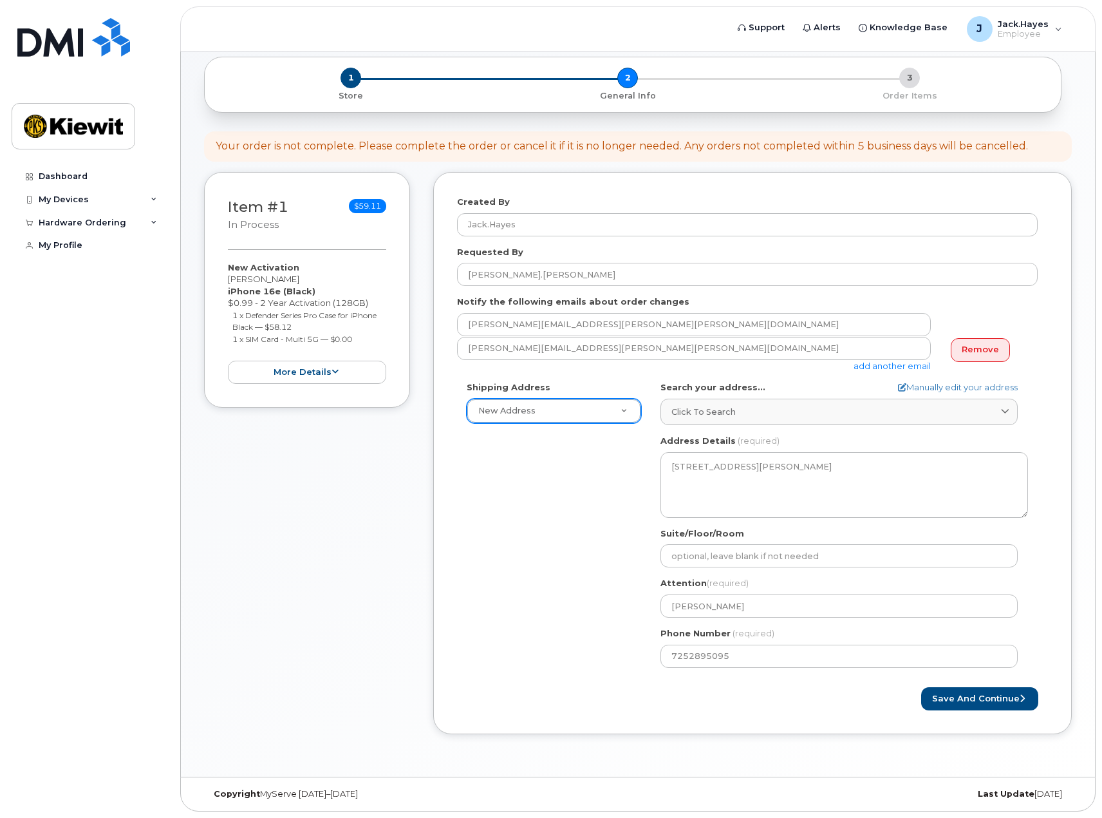
click at [811, 697] on div "Save and Continue" at bounding box center [901, 699] width 296 height 24
click at [975, 704] on button "Save and Continue" at bounding box center [979, 699] width 117 height 24
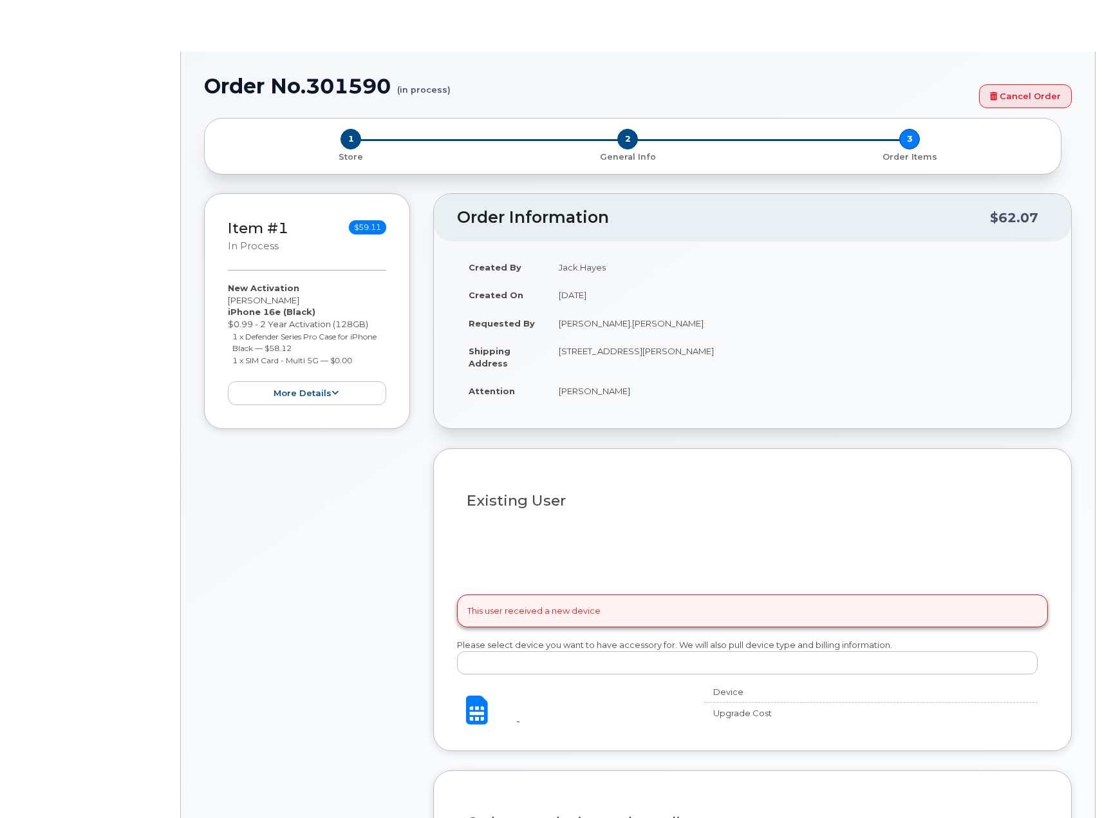
radio input "true"
type input "2154169"
select select
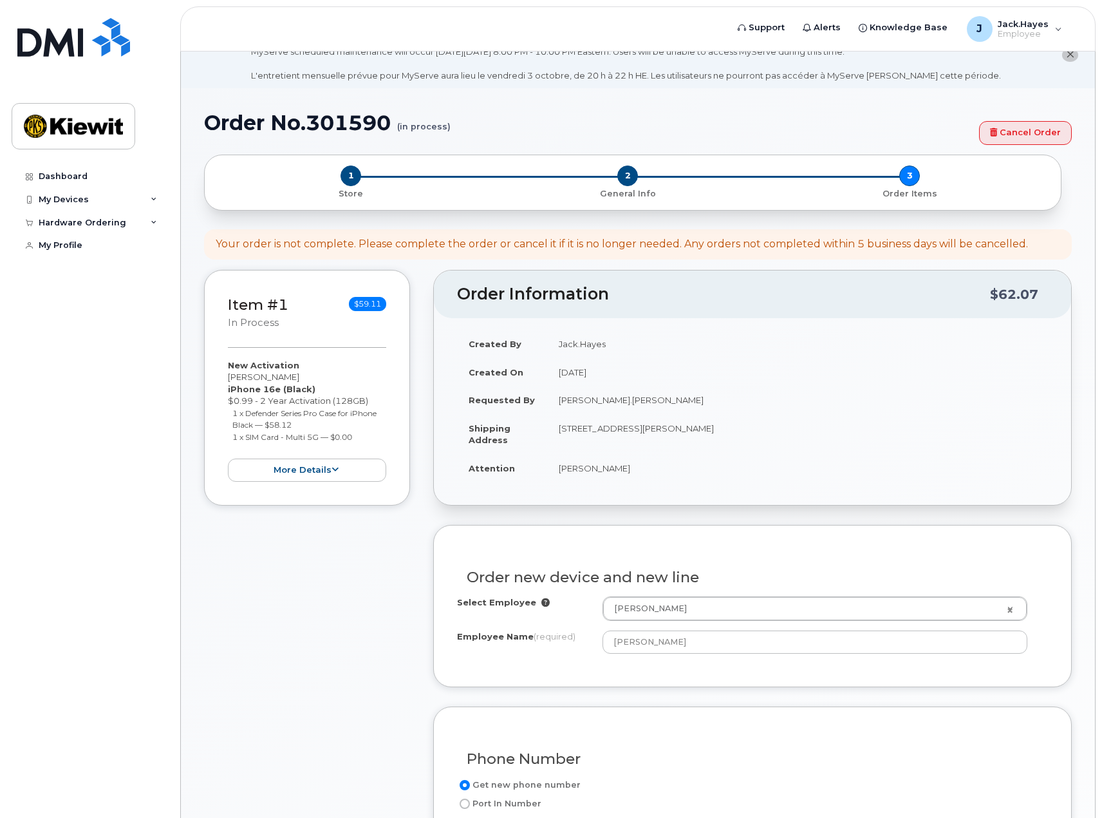
scroll to position [43, 0]
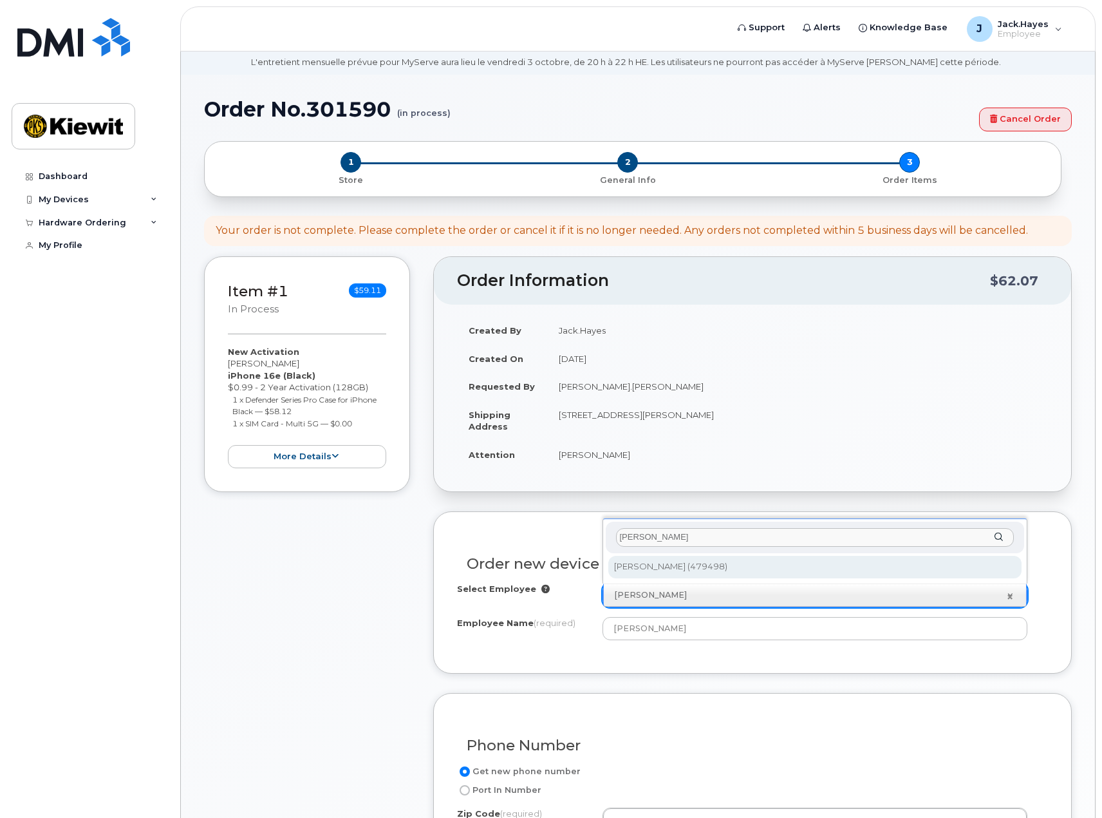
type input "[PERSON_NAME]"
type input "2159625"
type input "[PERSON_NAME]"
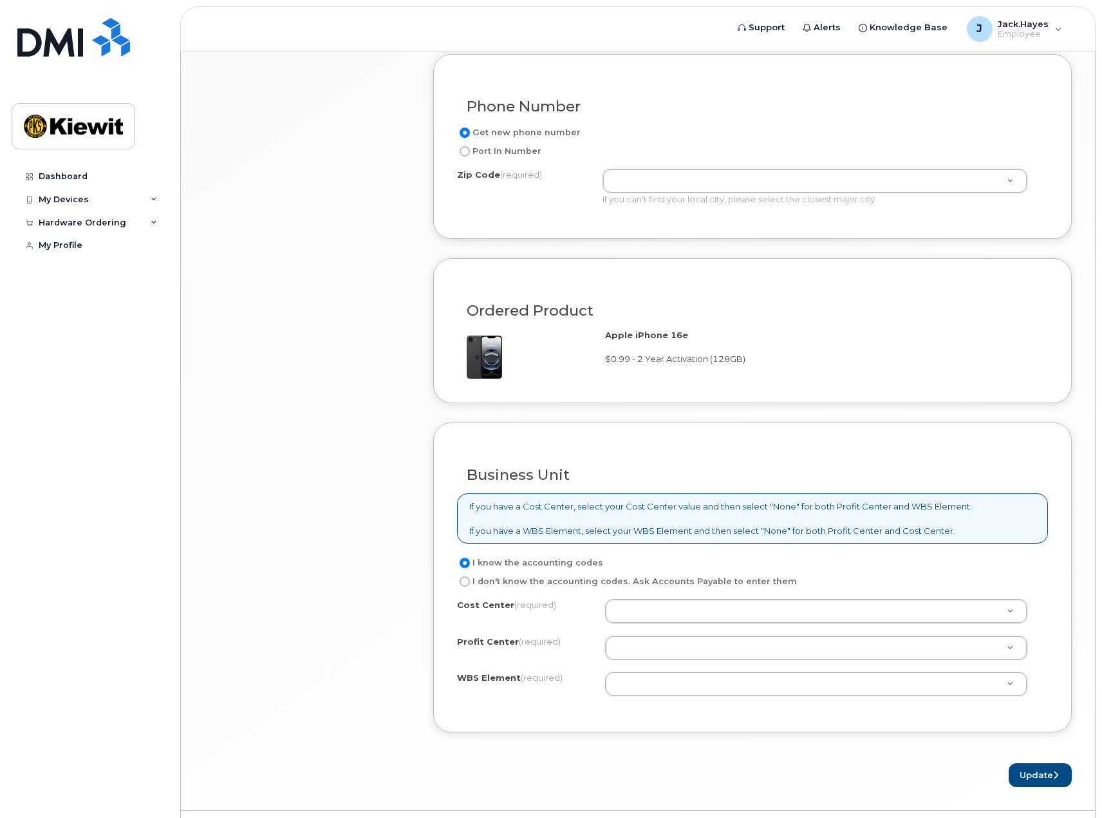
scroll to position [687, 0]
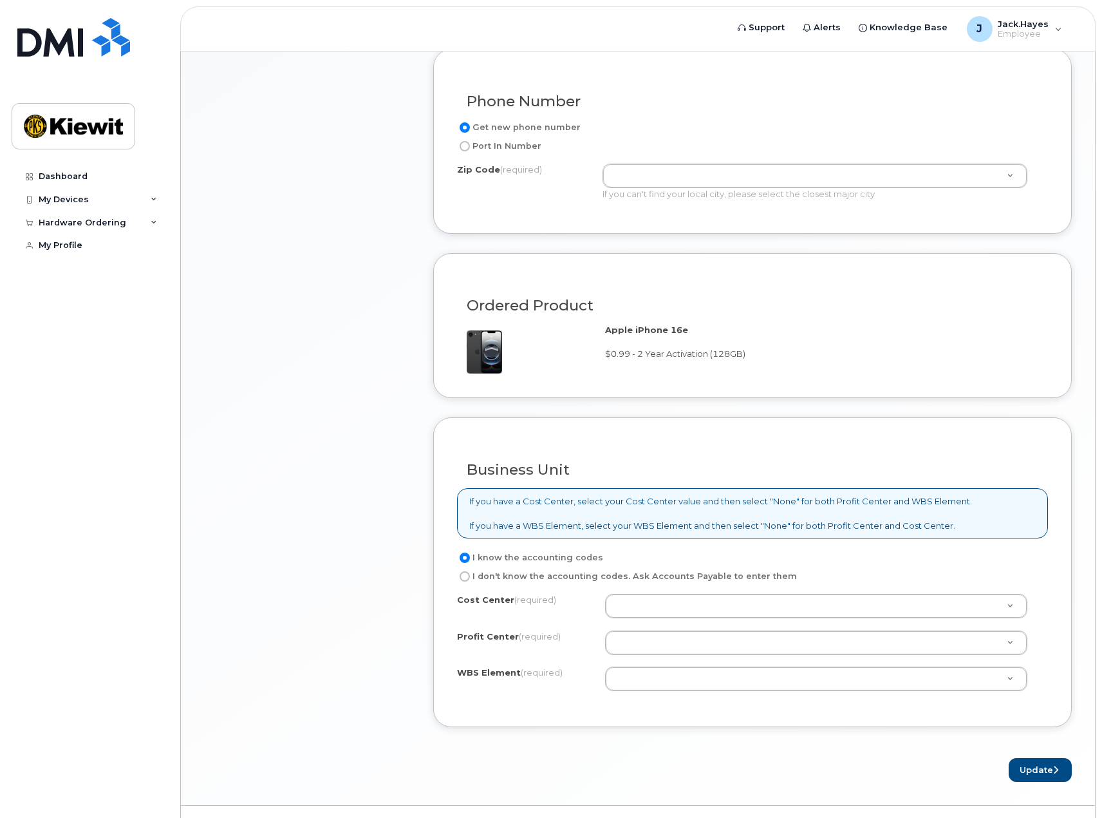
click at [465, 573] on input "I don't know the accounting codes. Ask Accounts Payable to enter them" at bounding box center [465, 576] width 10 height 10
radio input "true"
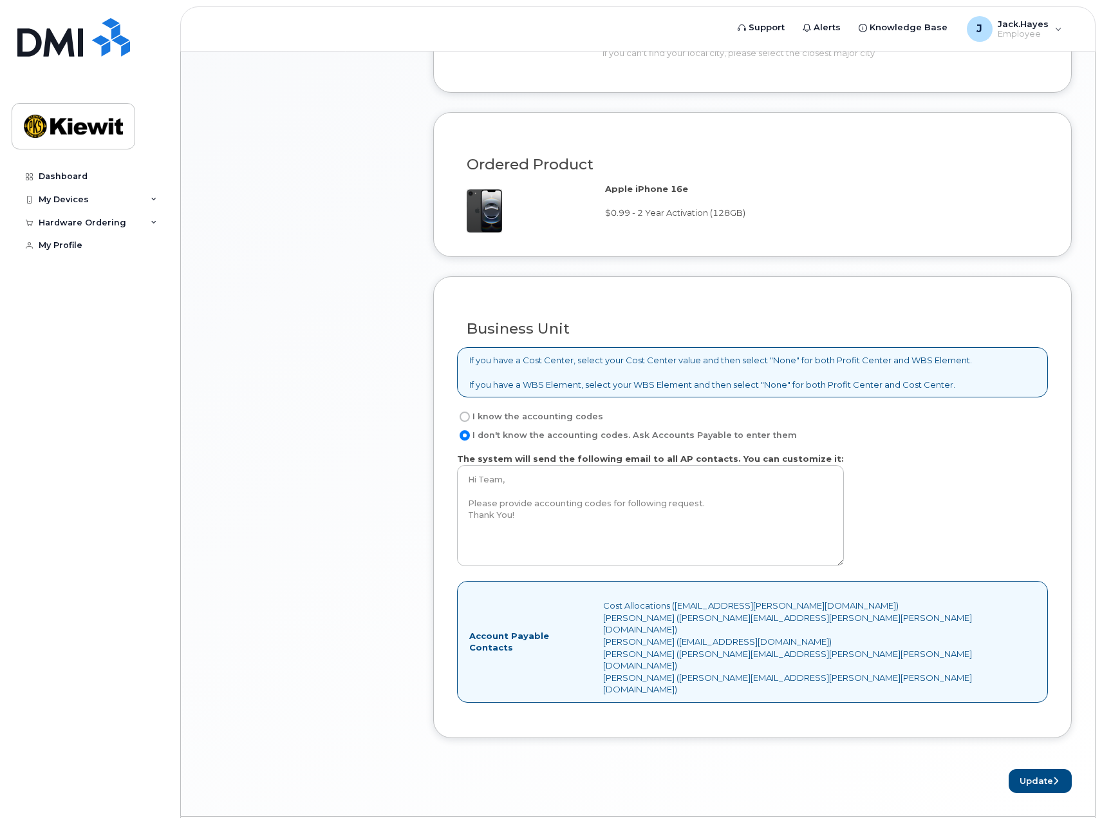
scroll to position [831, 0]
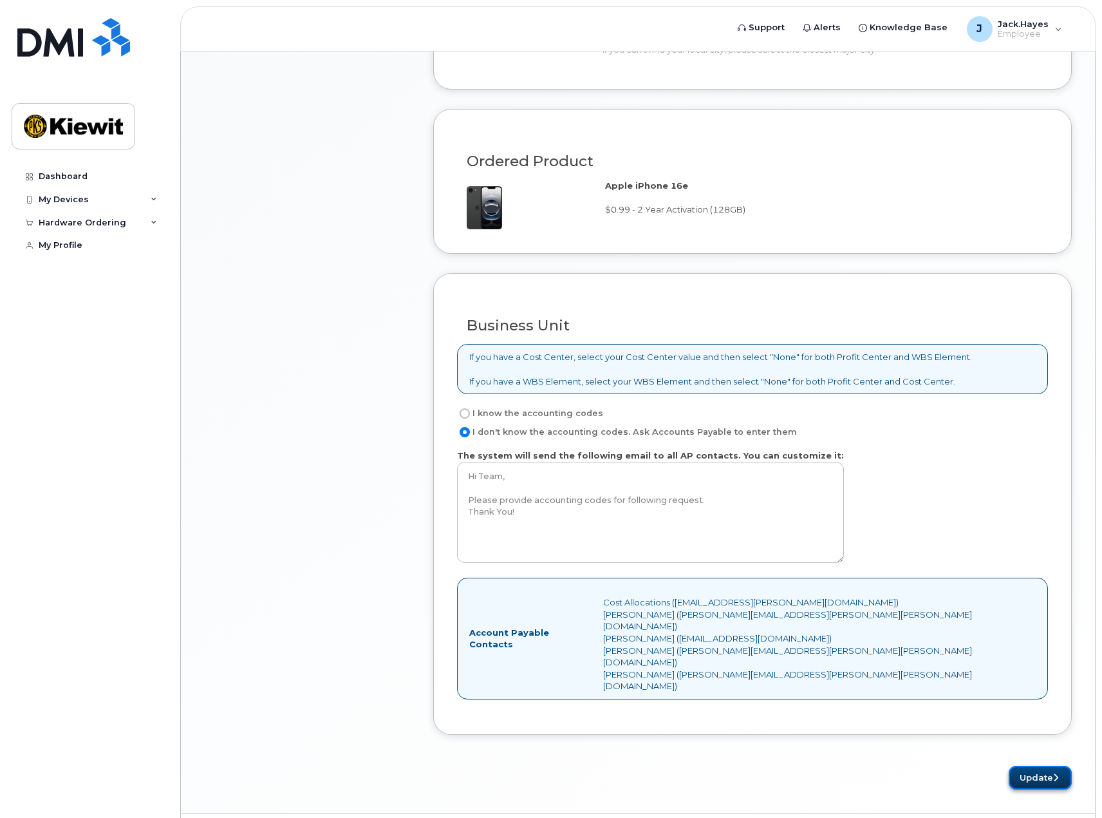
click at [1040, 766] on button "Update" at bounding box center [1040, 778] width 63 height 24
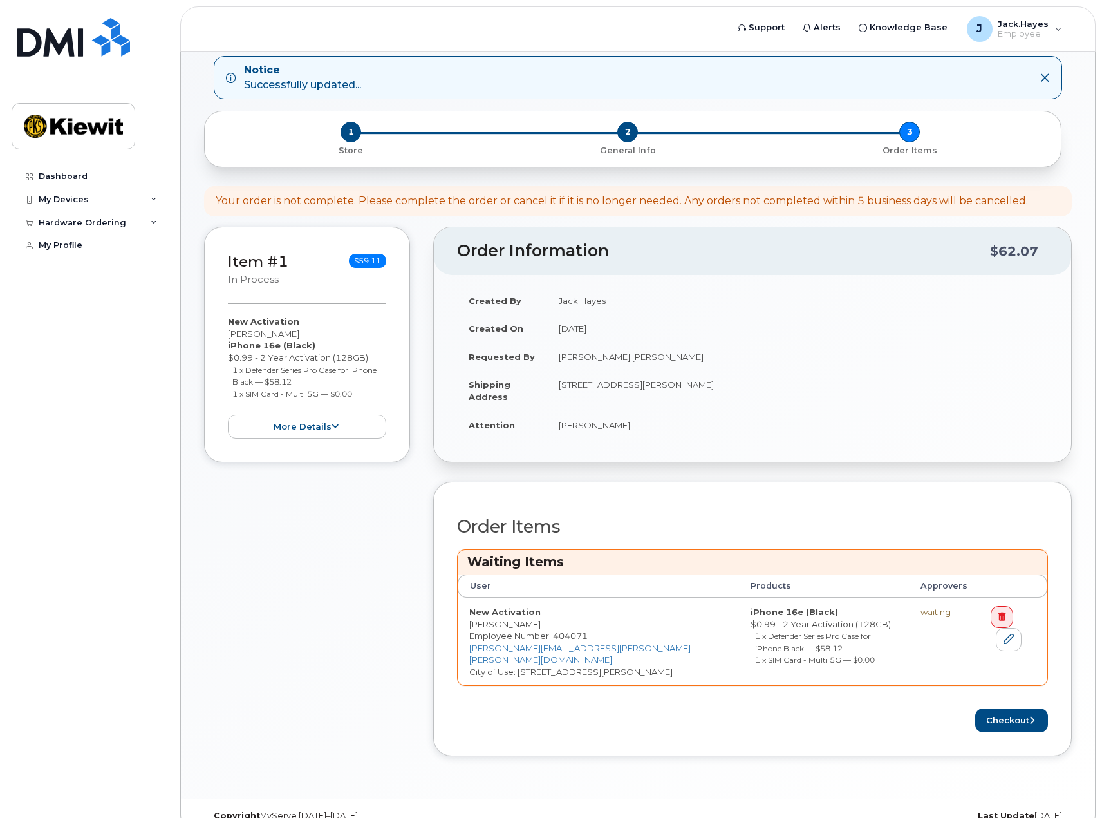
scroll to position [129, 0]
click at [1014, 633] on icon at bounding box center [1009, 638] width 10 height 10
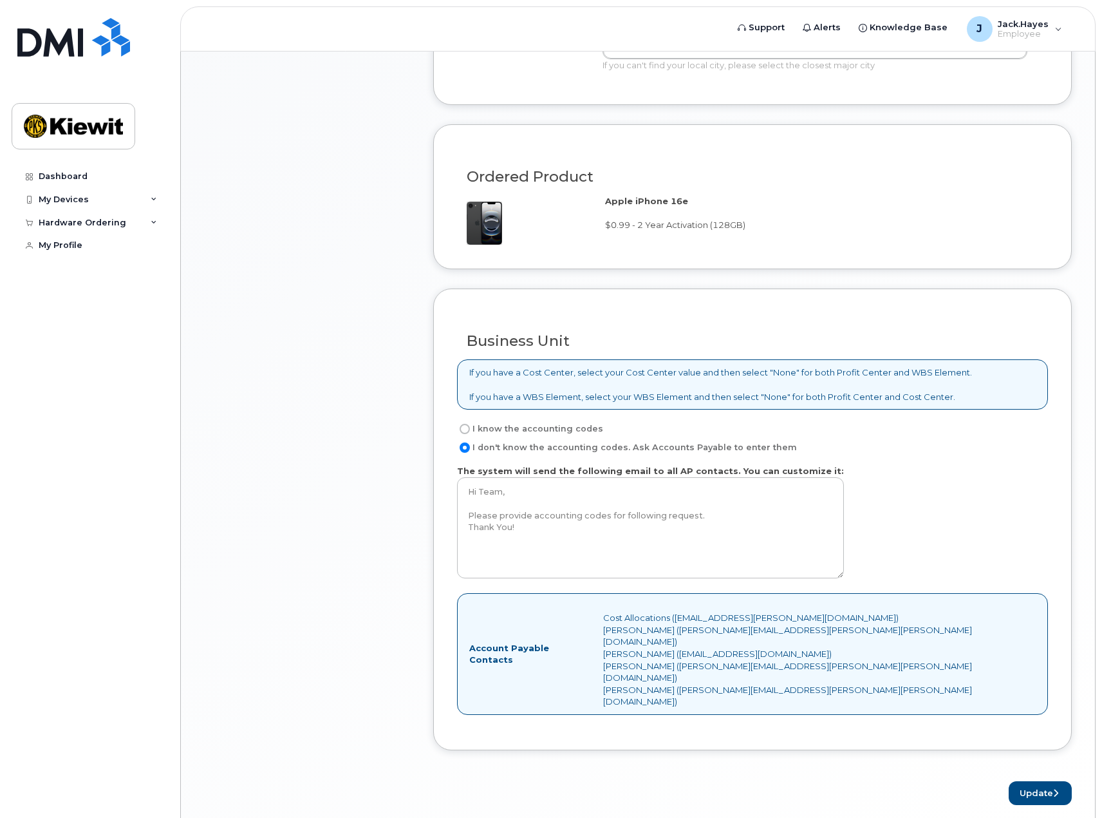
scroll to position [831, 0]
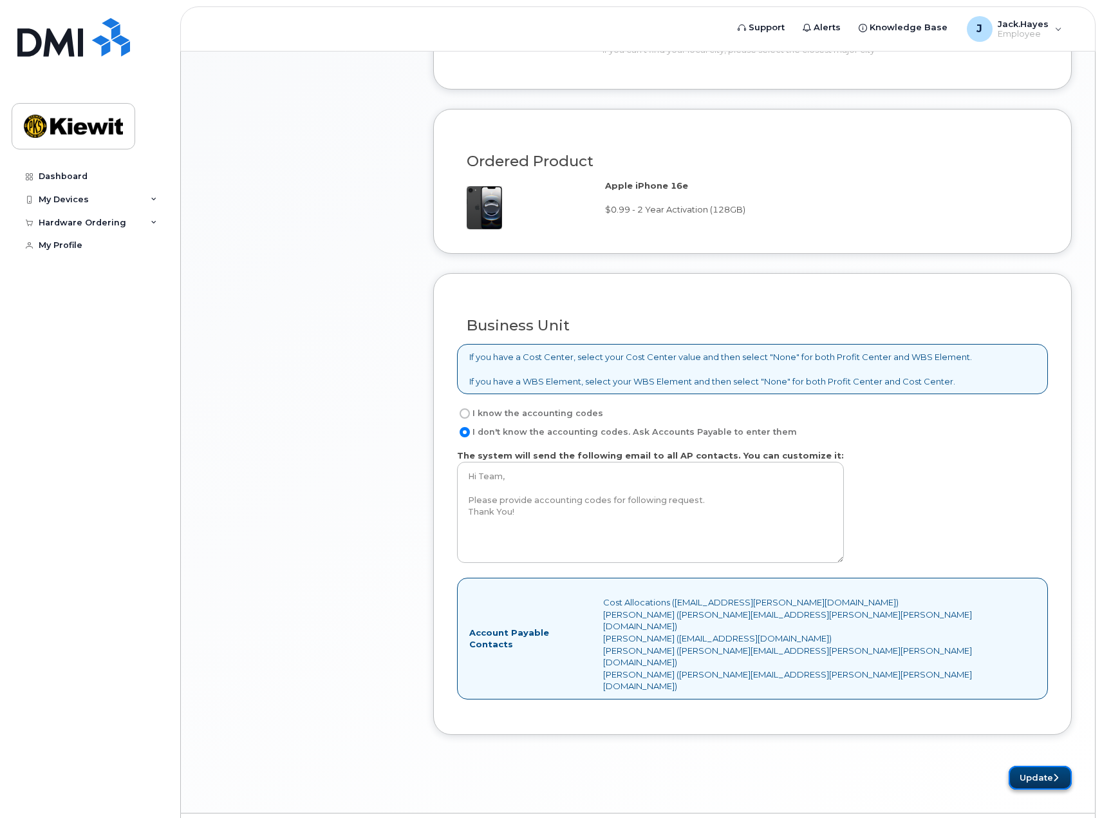
click at [1058, 766] on button "Update" at bounding box center [1040, 778] width 63 height 24
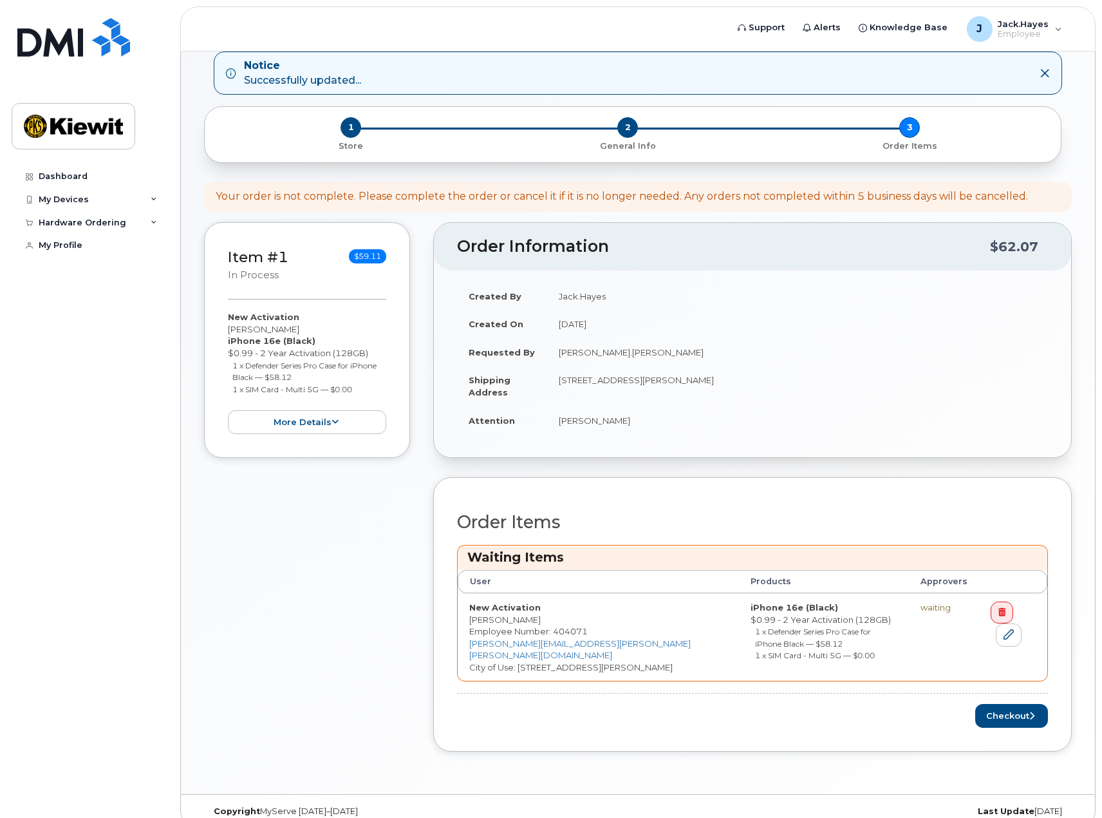
scroll to position [138, 0]
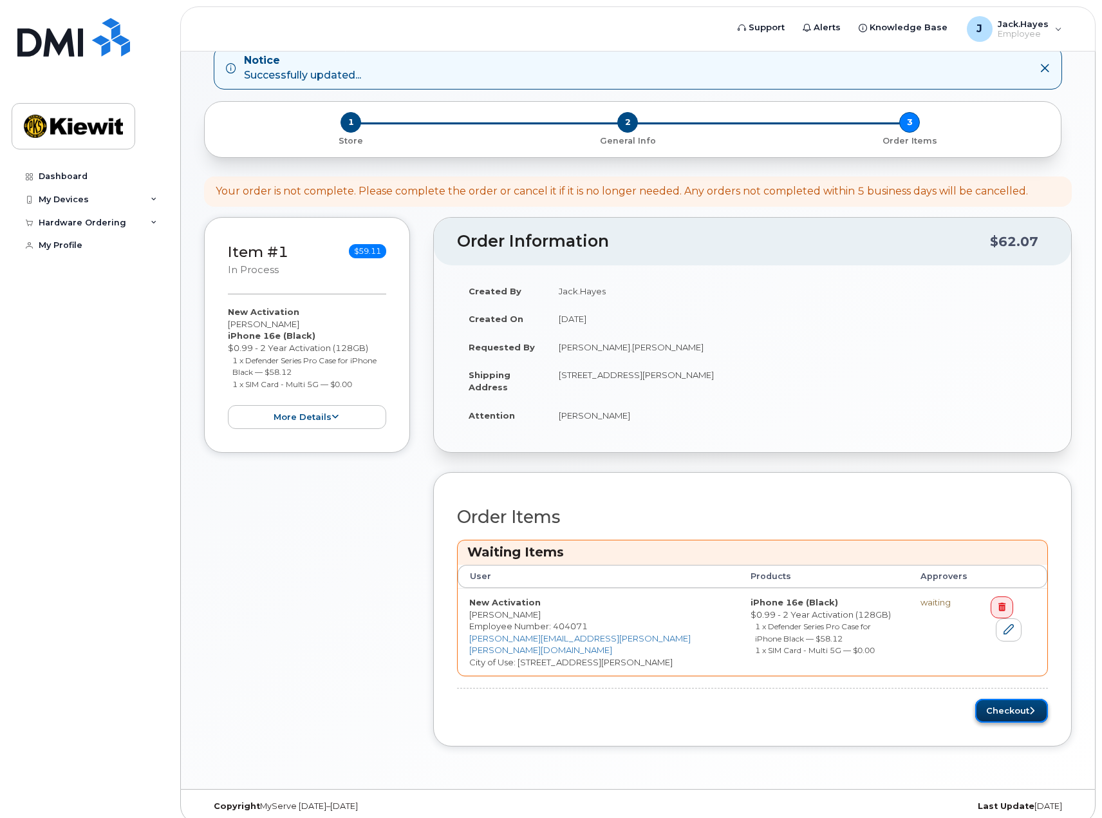
click at [1005, 699] on button "Checkout" at bounding box center [1011, 711] width 73 height 24
